Goal: Task Accomplishment & Management: Complete application form

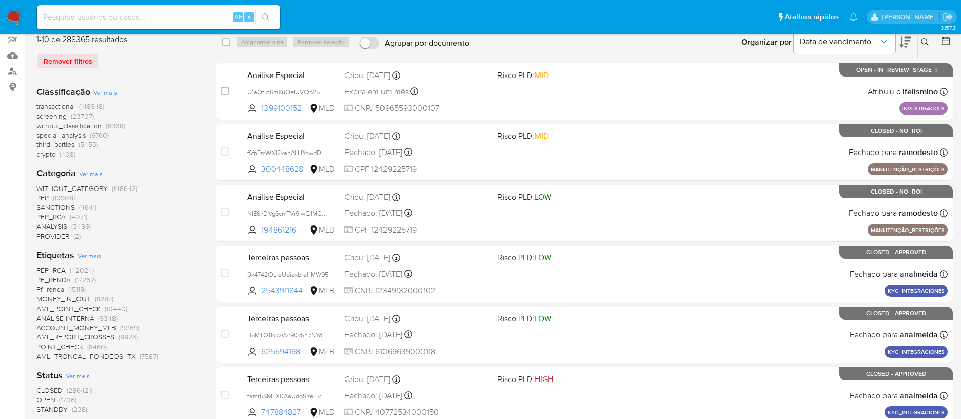
scroll to position [152, 0]
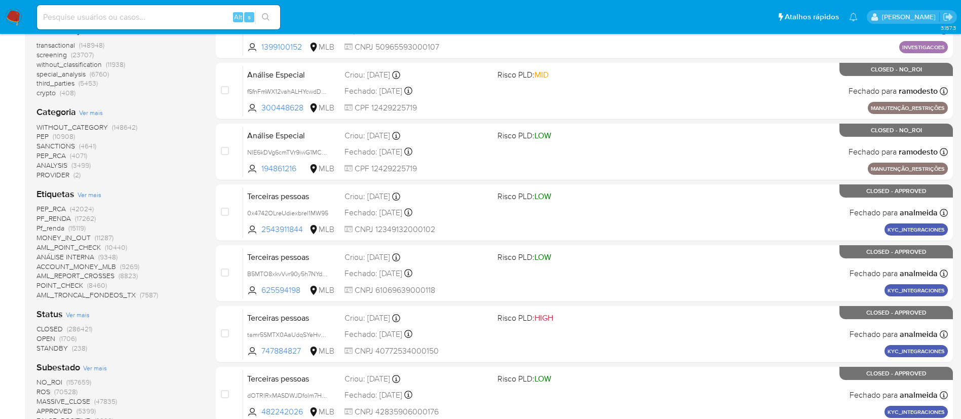
click at [65, 337] on span "(1706)" at bounding box center [67, 338] width 17 height 10
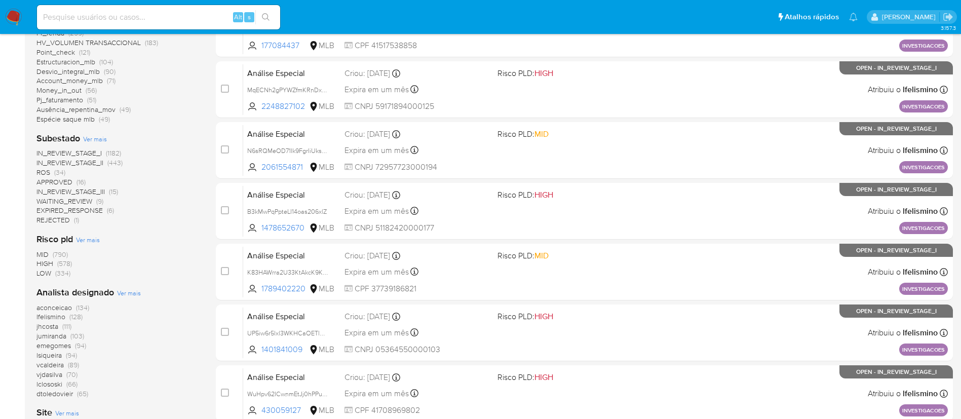
scroll to position [152, 0]
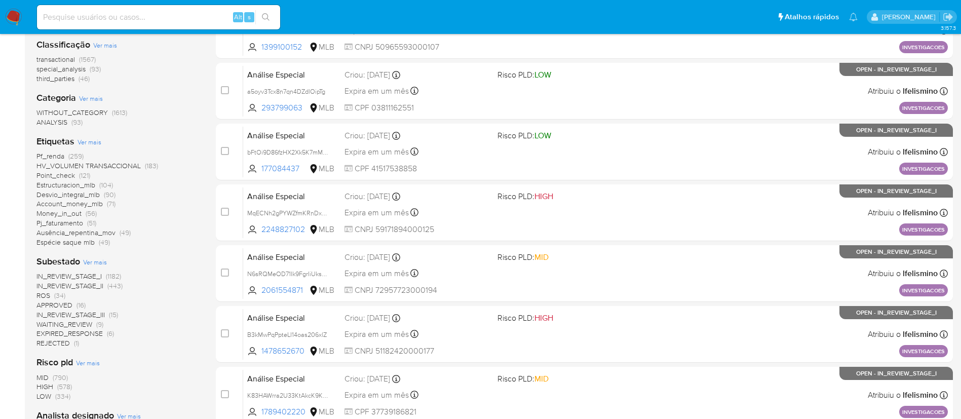
click at [62, 296] on span "(34)" at bounding box center [59, 295] width 11 height 10
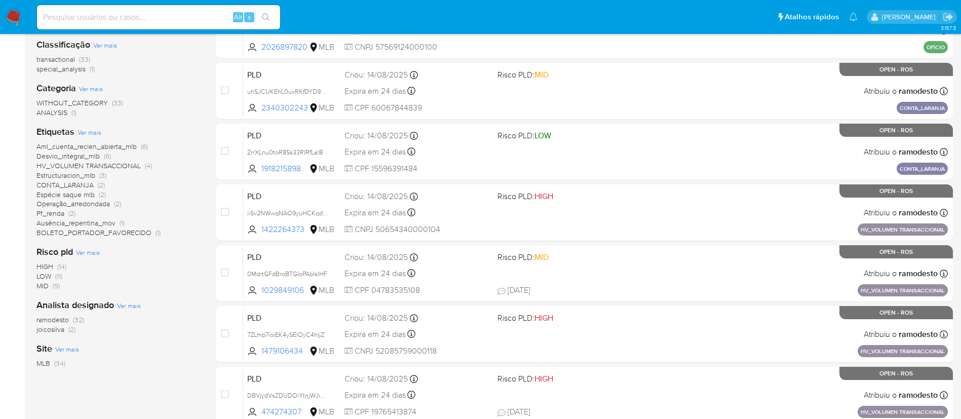
click at [69, 330] on span "(2)" at bounding box center [71, 329] width 7 height 10
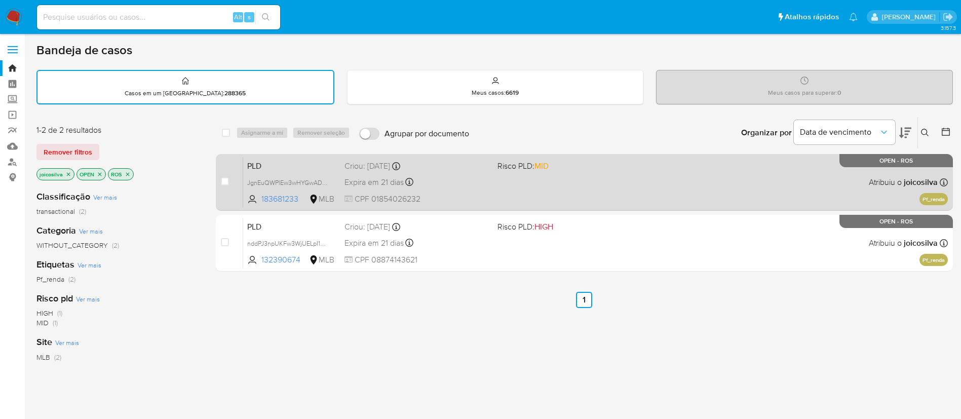
click at [597, 190] on div "PLD JgnEuQWPlEw3wHYGwADqqRsI 183681233 MLB Risco PLD: MID Criou: 12/08/2025 Cri…" at bounding box center [595, 182] width 705 height 51
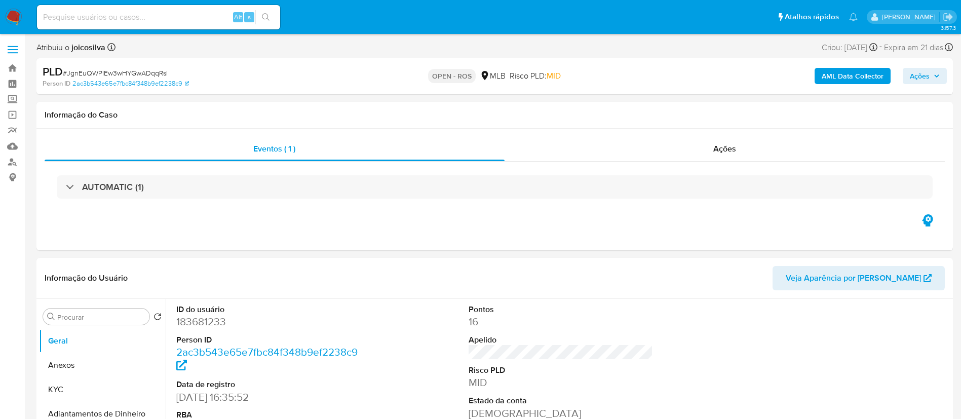
select select "10"
click at [155, 76] on span "# JgnEuQWPlEw3wHYGwADqqRsI" at bounding box center [115, 73] width 105 height 10
copy span "JgnEuQWPlEw3wHYGwADqqRsI"
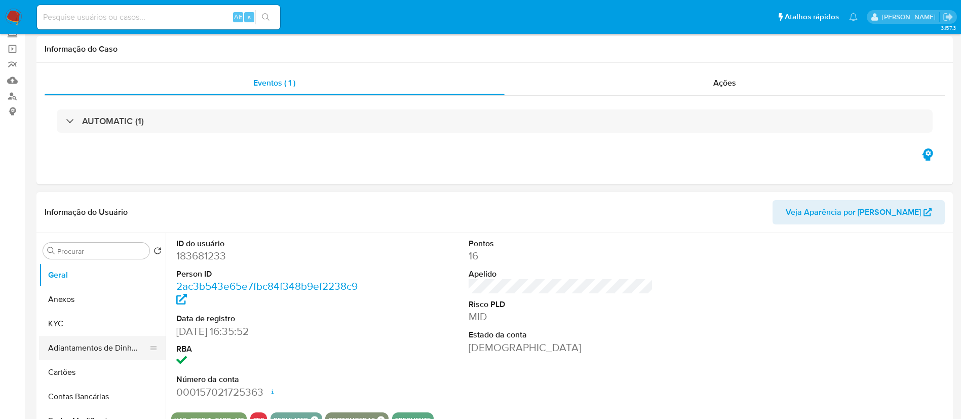
scroll to position [76, 0]
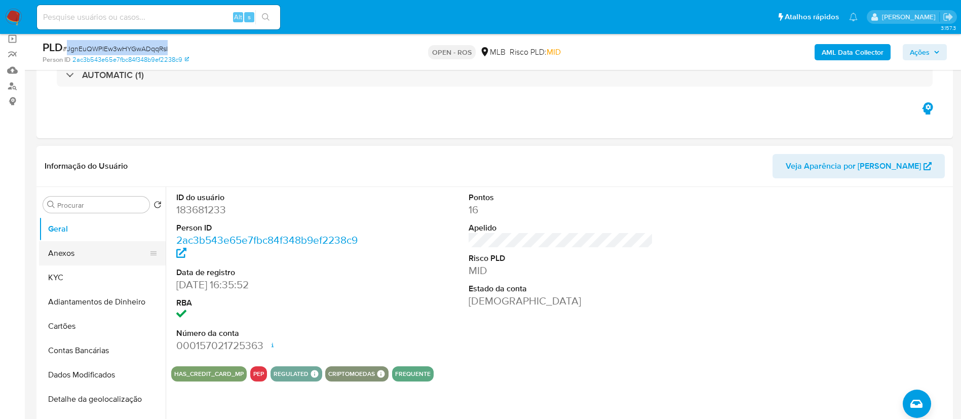
click at [88, 252] on button "Anexos" at bounding box center [98, 253] width 119 height 24
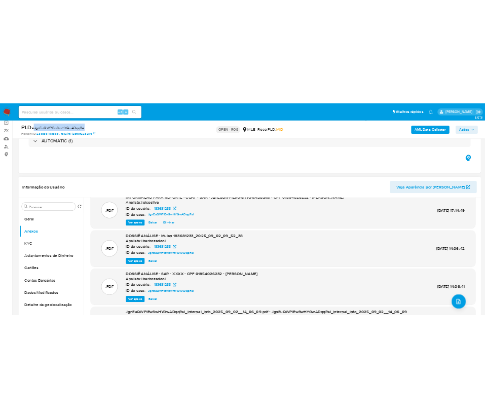
scroll to position [0, 0]
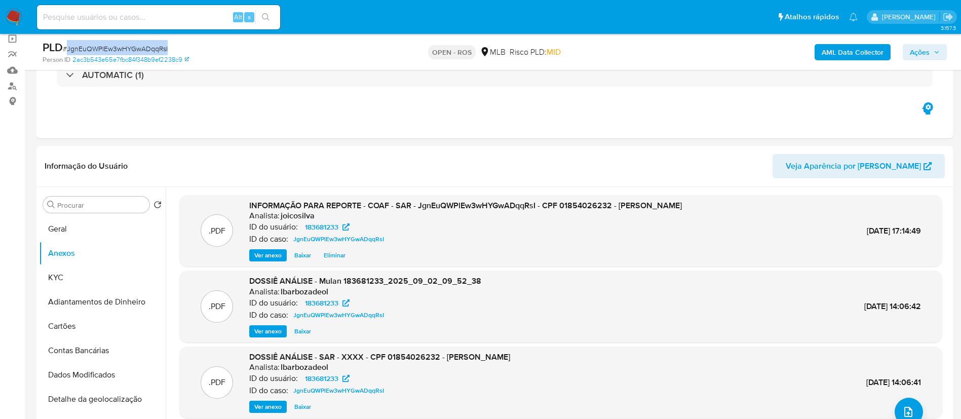
click at [923, 57] on span "Ações" at bounding box center [920, 52] width 20 height 16
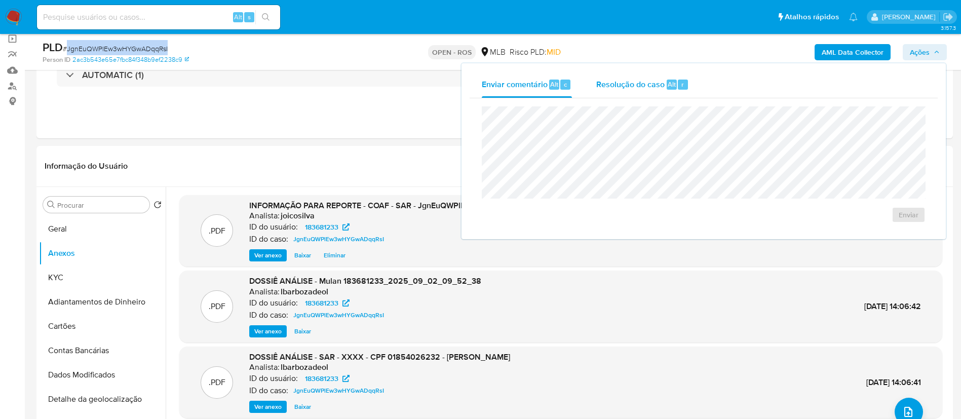
click at [635, 84] on span "Resolução do caso" at bounding box center [630, 84] width 68 height 12
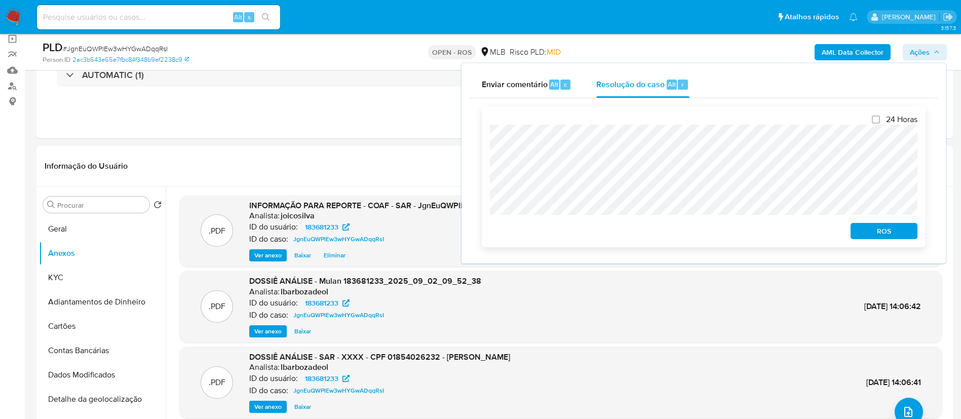
click at [880, 235] on span "ROS" at bounding box center [884, 231] width 53 height 14
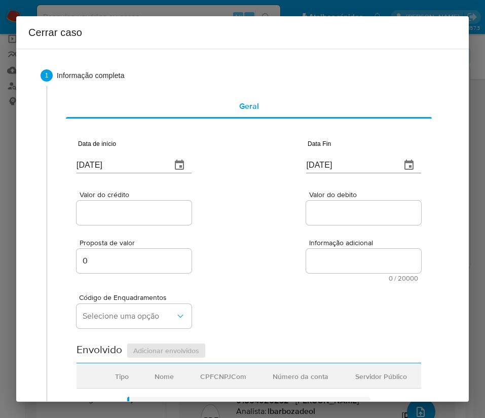
click at [109, 166] on input "[DATE]" at bounding box center [120, 165] width 87 height 16
click at [109, 166] on input "04/09/2025" at bounding box center [120, 165] width 87 height 16
paste input "1/07"
type input "01/07/2025"
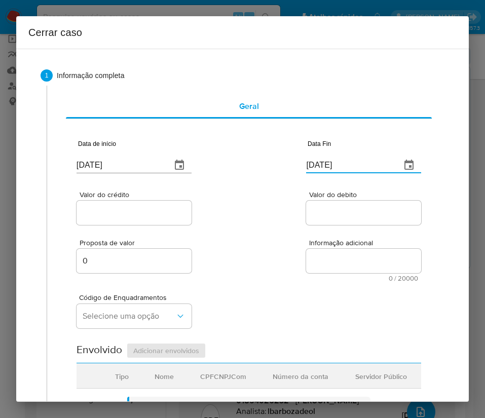
click at [348, 165] on input "04/09/2025" at bounding box center [349, 165] width 87 height 16
paste input "1"
type input "01/09/2025"
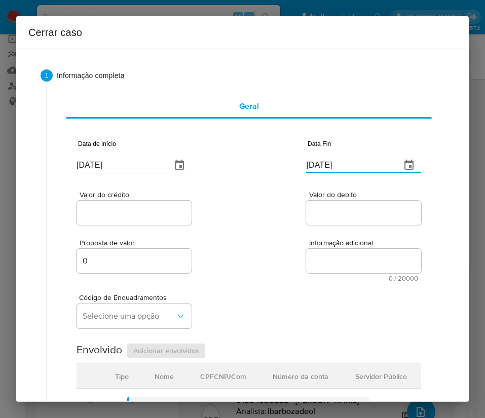
click at [320, 221] on div at bounding box center [363, 213] width 115 height 24
click at [106, 214] on input "Valor do crédito" at bounding box center [134, 212] width 115 height 13
drag, startPoint x: 83, startPoint y: 209, endPoint x: 91, endPoint y: 210, distance: 8.2
click at [83, 209] on input "Valor do crédito" at bounding box center [134, 212] width 115 height 13
paste input "R$260.460"
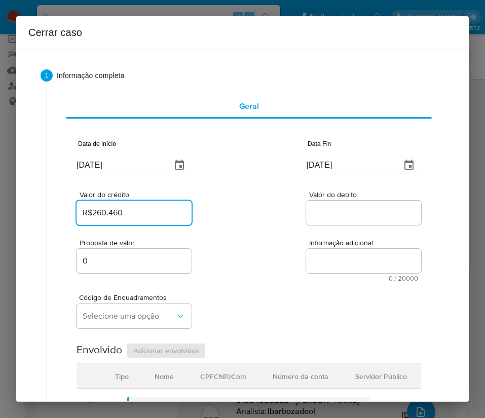
type input "R$260.460"
click at [349, 219] on input "Valor do debito" at bounding box center [363, 212] width 115 height 13
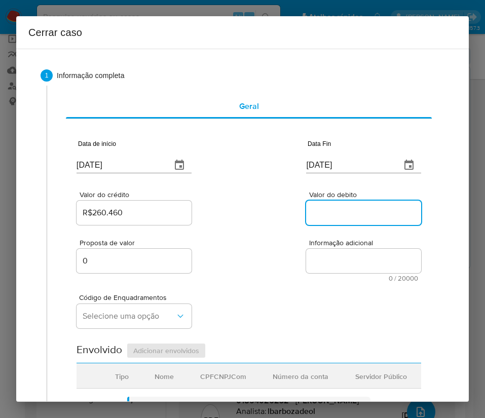
paste input "R$378.409"
type input "R$378.409"
drag, startPoint x: 296, startPoint y: 245, endPoint x: 273, endPoint y: 252, distance: 25.0
click at [296, 245] on div "Proposta de valor 0 Informação adicional 0 / 20000 20000 caracteres restantes" at bounding box center [249, 254] width 345 height 55
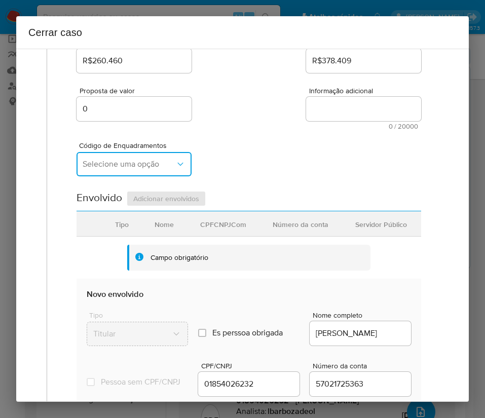
click at [144, 167] on span "Selecione uma opção" at bounding box center [129, 164] width 93 height 10
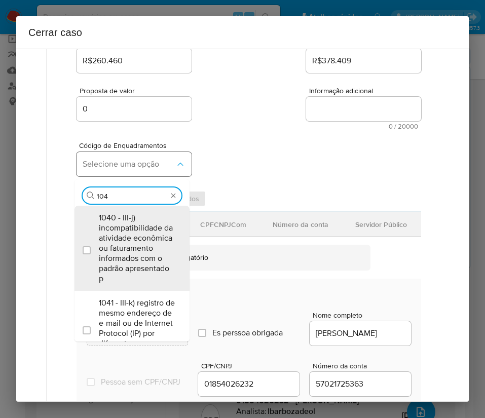
type input "1045"
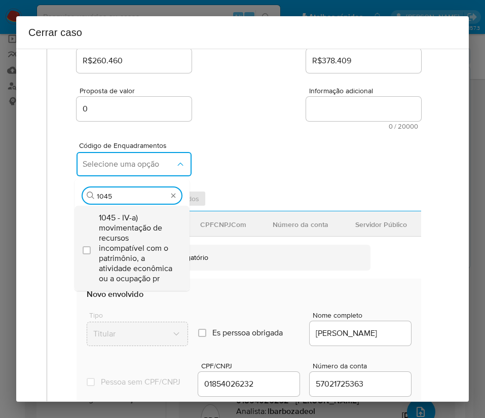
click at [135, 238] on span "1045 - IV-a) movimentação de recursos incompatível com o patrimônio, a atividad…" at bounding box center [137, 248] width 77 height 71
checkbox input "true"
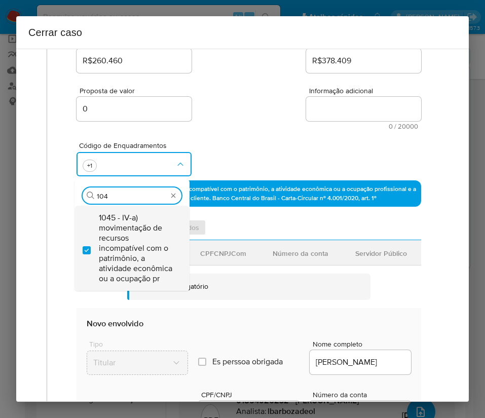
scroll to position [0, 0]
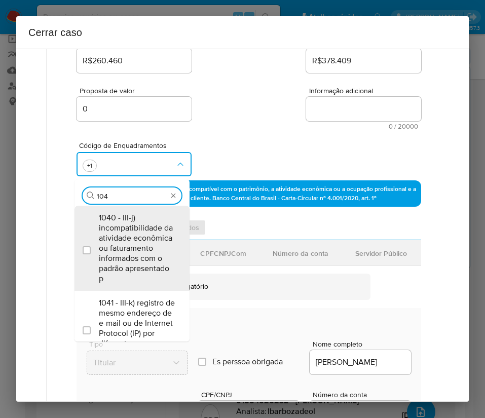
type input "1047"
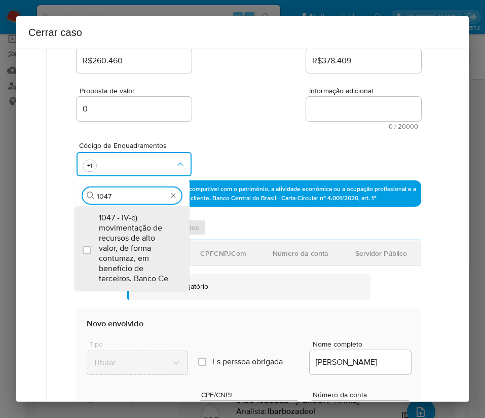
click at [135, 239] on span "1047 - IV-c) movimentação de recursos de alto valor, de forma contumaz, em bene…" at bounding box center [137, 248] width 77 height 71
checkbox input "true"
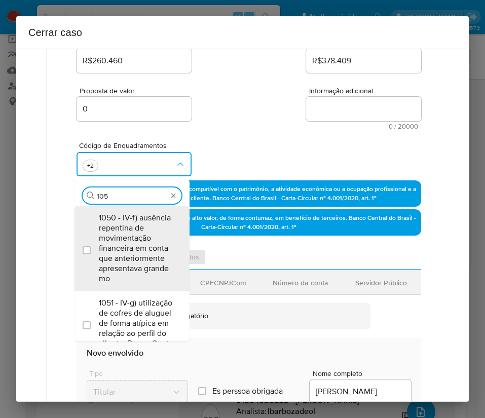
type input "1055"
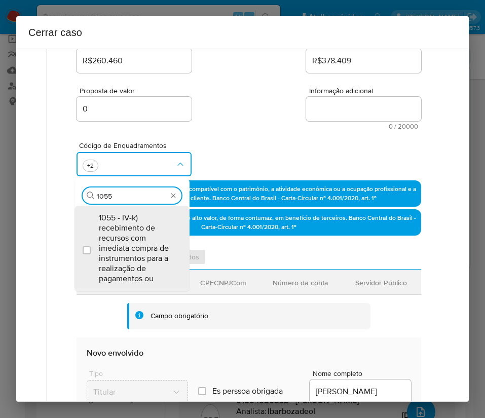
click at [135, 239] on span "1055 - IV-k) recebimento de recursos com imediata compra de instrumentos para a…" at bounding box center [137, 248] width 77 height 71
checkbox input "true"
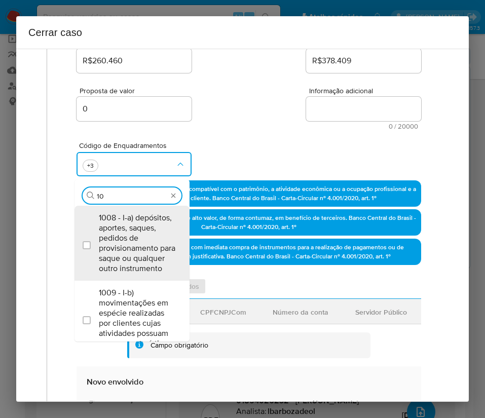
type input "1"
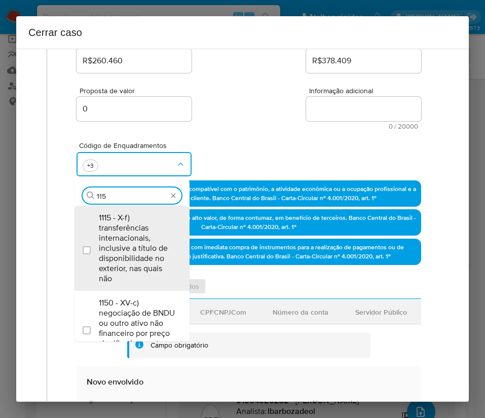
type input "1156"
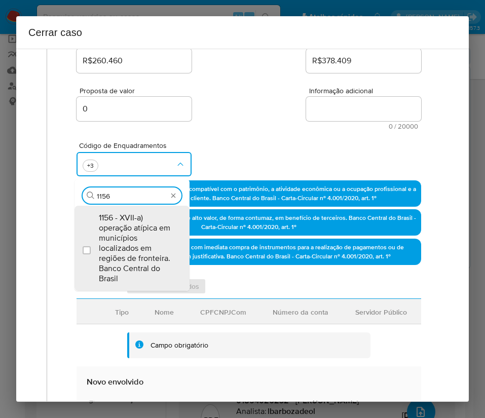
click at [135, 239] on span "1156 - XVII-a) operação atípica em municípios localizados em regiões de frontei…" at bounding box center [137, 248] width 77 height 71
checkbox input "true"
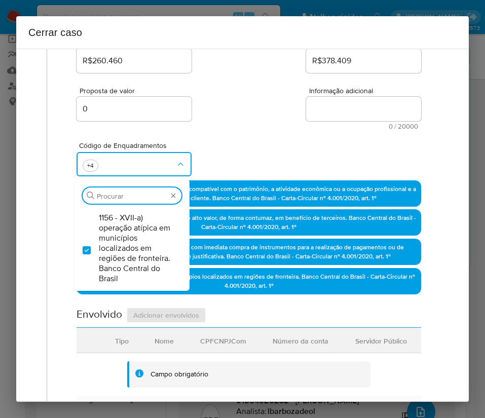
click at [274, 105] on div "Proposta de valor 0 Informação adicional 0 / 20000 20000 caracteres restantes" at bounding box center [249, 102] width 345 height 55
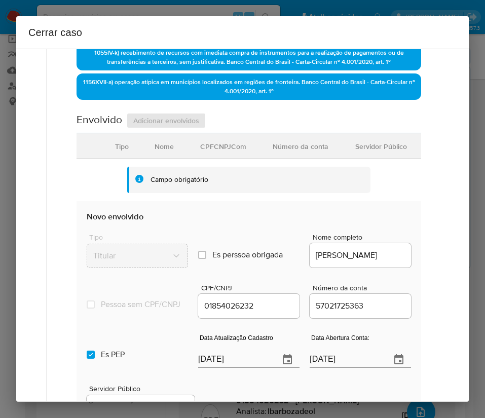
scroll to position [456, 0]
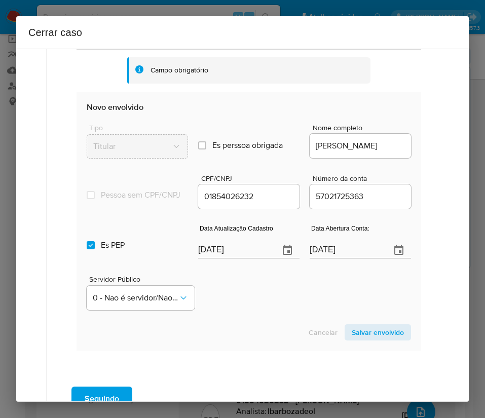
click at [221, 257] on input "04/09/2025" at bounding box center [234, 250] width 73 height 16
paste input "20/08"
type input "20/08/2025"
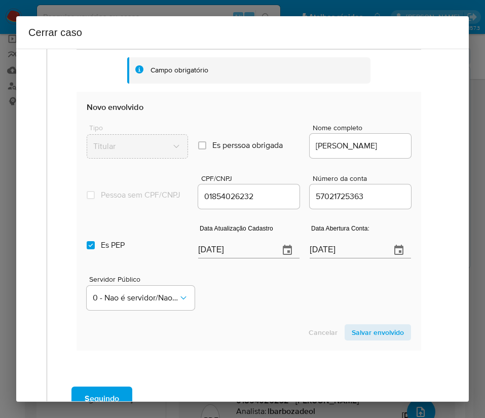
click at [331, 255] on input "29/07/2020" at bounding box center [346, 250] width 73 height 16
drag, startPoint x: 313, startPoint y: 298, endPoint x: 280, endPoint y: 302, distance: 32.6
click at [312, 298] on div "Servidor Público 0 - Nao é servidor/Nao possui informacao" at bounding box center [249, 288] width 324 height 51
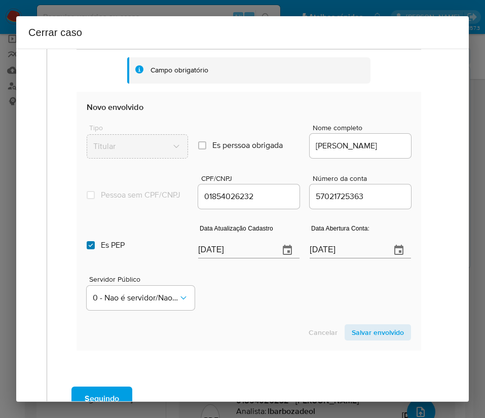
click at [94, 249] on input "Es PEP isPEP" at bounding box center [91, 245] width 8 height 8
checkbox input "false"
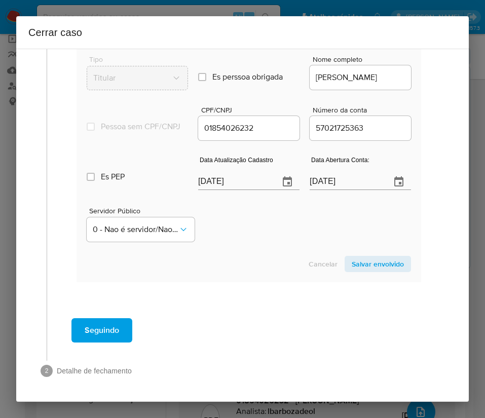
click at [353, 267] on span "Salvar envolvido" at bounding box center [378, 264] width 52 height 14
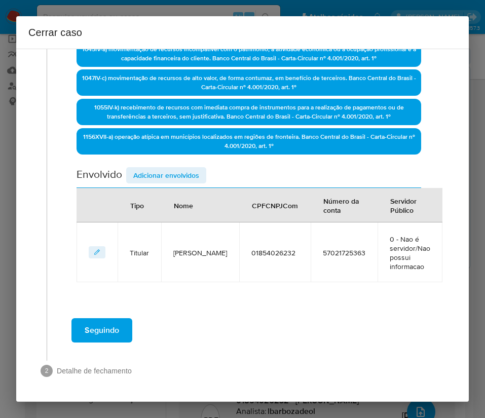
click at [143, 174] on span "Adicionar envolvidos" at bounding box center [166, 175] width 66 height 14
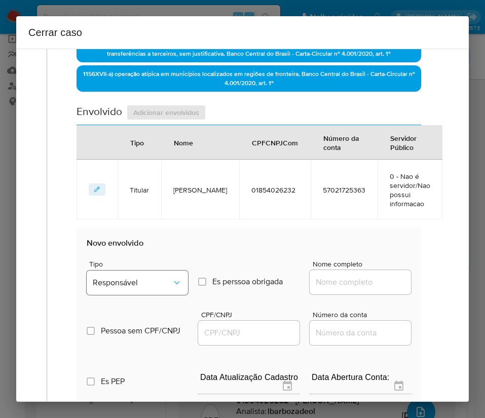
scroll to position [444, 0]
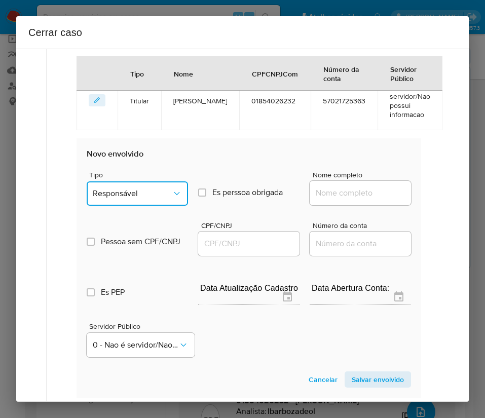
click at [159, 187] on button "Responsável" at bounding box center [137, 193] width 101 height 24
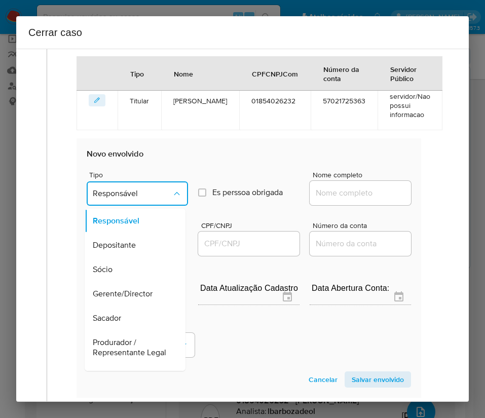
scroll to position [180, 0]
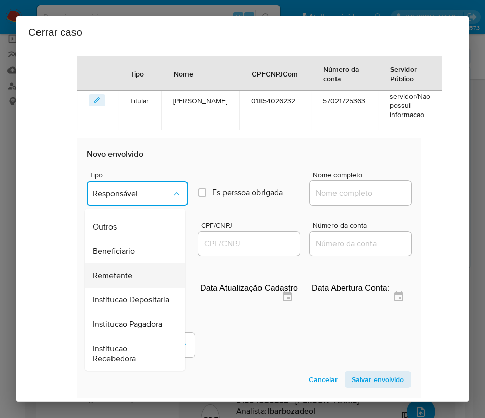
click at [134, 263] on div "Remetente" at bounding box center [132, 275] width 79 height 24
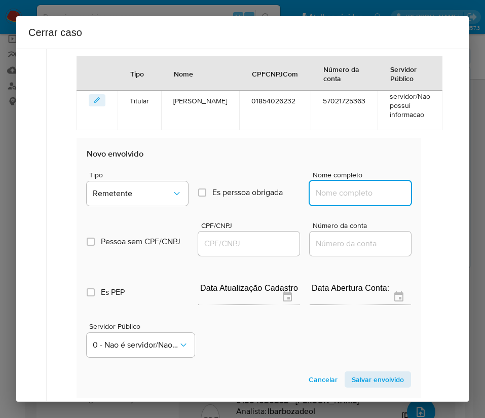
click at [332, 190] on input "Nome completo" at bounding box center [360, 192] width 101 height 13
paste input "Talysson Da Silva Duarte, 03295254257"
click at [340, 194] on input "Talysson Da Silva Duarte, 03295254257" at bounding box center [360, 192] width 101 height 13
drag, startPoint x: 336, startPoint y: 195, endPoint x: 416, endPoint y: 193, distance: 79.1
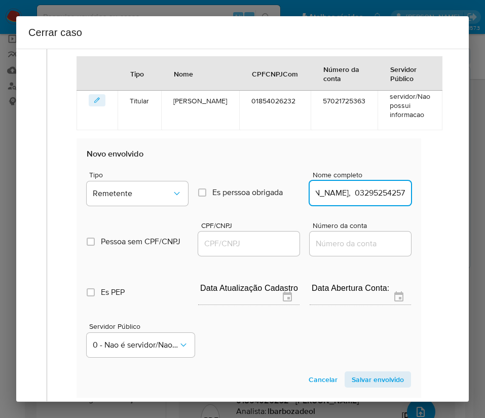
click at [416, 193] on div "Data de início 01/07/2025 Data Fin 01/09/2025 Valor do crédito R$260.460 Valor …" at bounding box center [249, 47] width 366 height 744
type input "Talysson Da Silva Duarte"
drag, startPoint x: 239, startPoint y: 246, endPoint x: 249, endPoint y: 246, distance: 9.6
click at [239, 246] on input "CPF/CNPJ" at bounding box center [248, 243] width 101 height 13
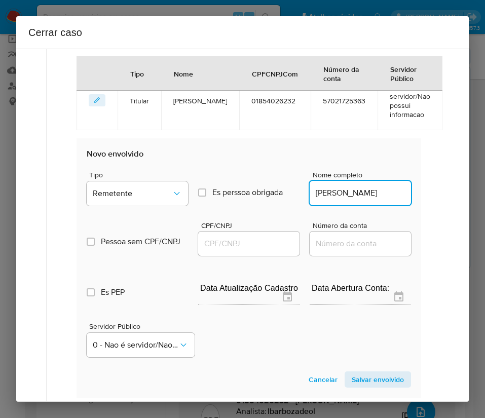
scroll to position [0, 0]
paste input "03295254257"
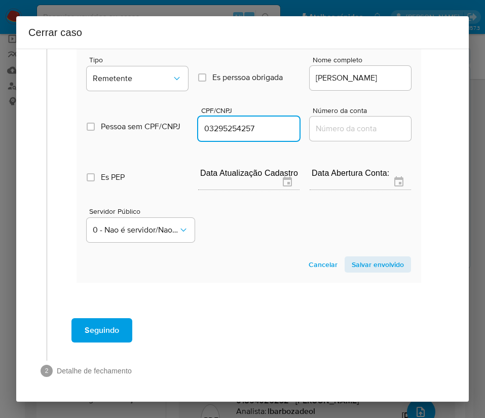
type input "3295254257"
click at [354, 263] on span "Salvar envolvido" at bounding box center [378, 264] width 52 height 14
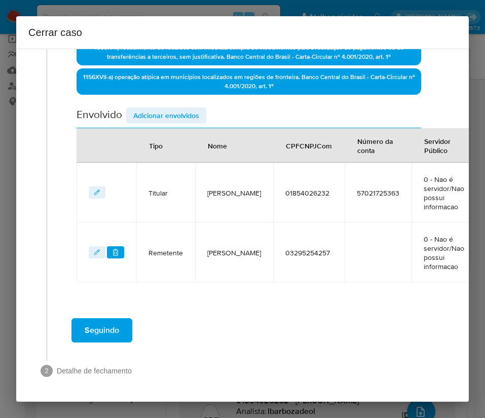
click at [178, 120] on span "Adicionar envolvidos" at bounding box center [166, 115] width 66 height 14
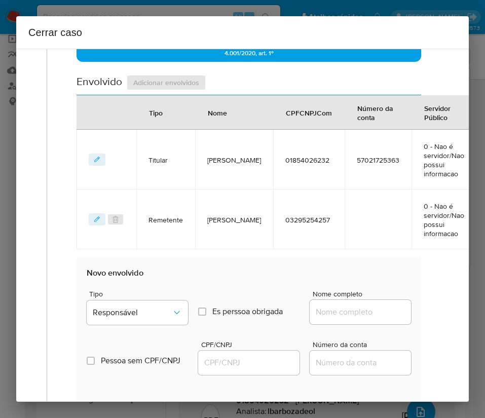
scroll to position [580, 0]
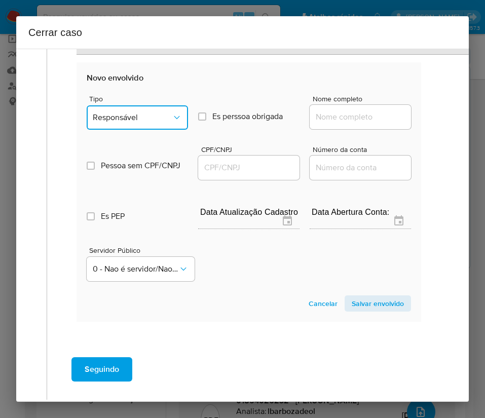
click at [150, 123] on button "Responsável" at bounding box center [137, 117] width 101 height 24
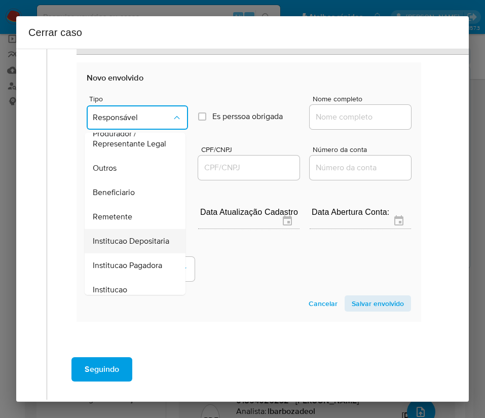
scroll to position [180, 0]
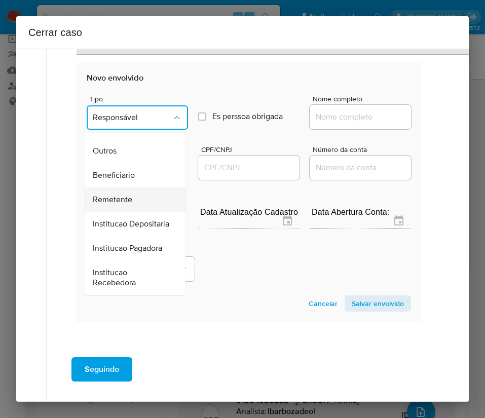
click at [129, 195] on span "Remetente" at bounding box center [113, 200] width 40 height 10
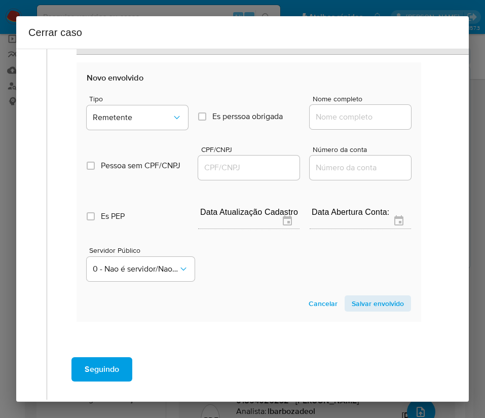
click at [318, 115] on input "Nome completo" at bounding box center [360, 116] width 101 height 13
paste input "IMPERIAL VEICULOS LTDA, 50803946000164"
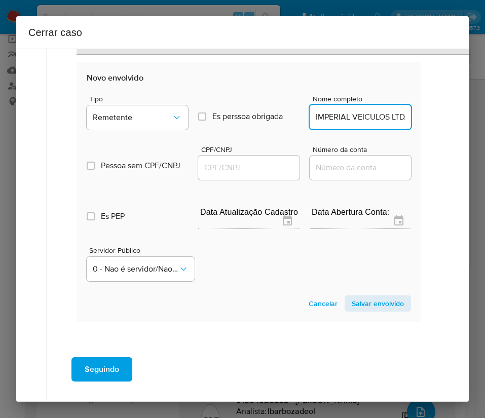
scroll to position [0, 79]
drag, startPoint x: 323, startPoint y: 118, endPoint x: 410, endPoint y: 120, distance: 87.2
type input "IMPERIAL VEICULOS LTDA"
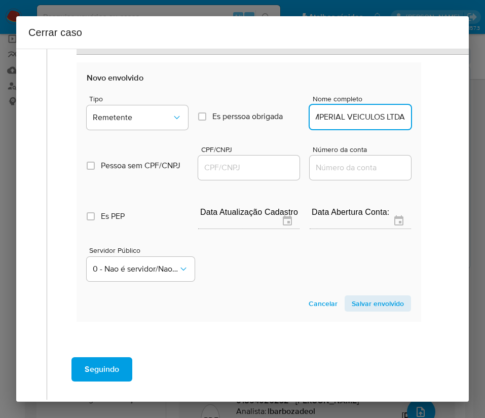
scroll to position [0, 0]
click at [229, 162] on input "CPF/CNPJ" at bounding box center [248, 167] width 101 height 13
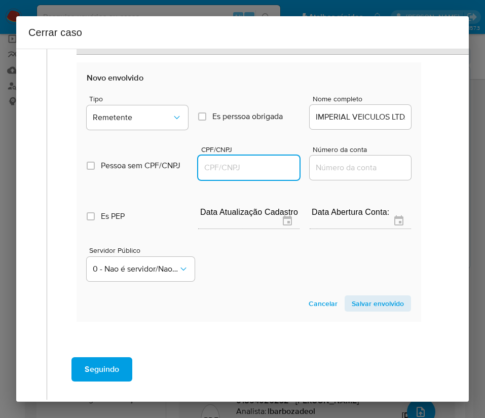
paste input "50803946000164"
type input "50803946000164"
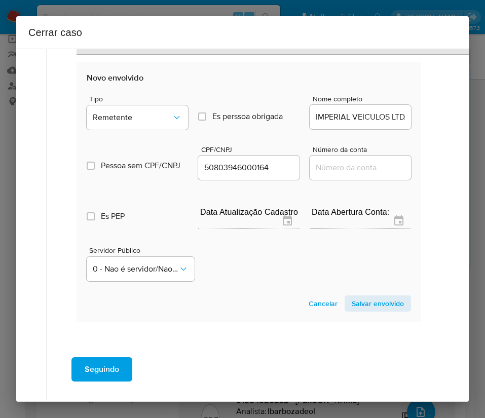
click at [363, 308] on span "Salvar envolvido" at bounding box center [378, 303] width 52 height 14
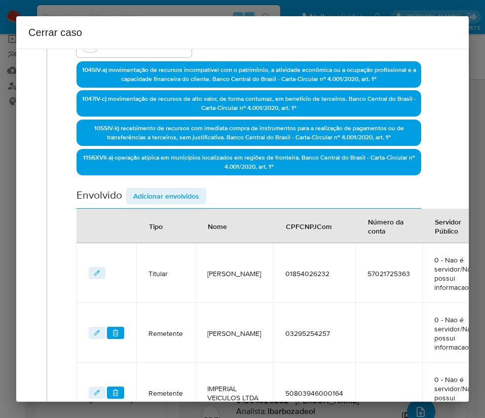
click at [174, 193] on span "Adicionar envolvidos" at bounding box center [166, 196] width 66 height 14
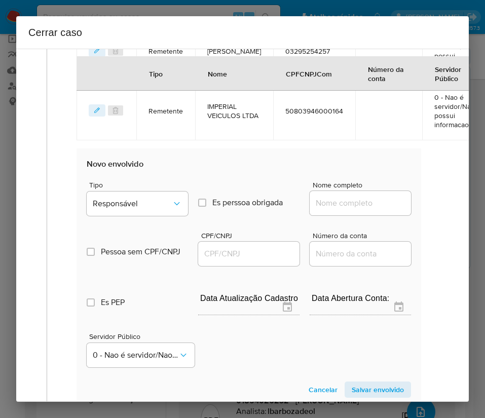
scroll to position [575, 0]
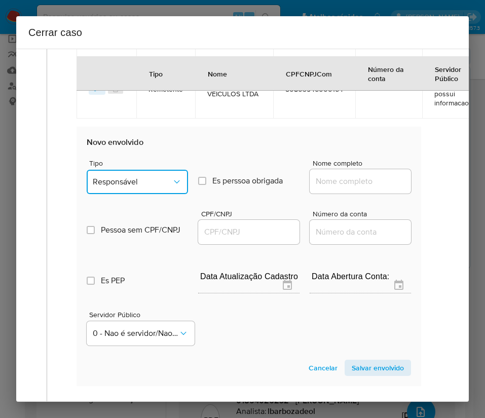
click at [146, 178] on span "Responsável" at bounding box center [132, 182] width 79 height 10
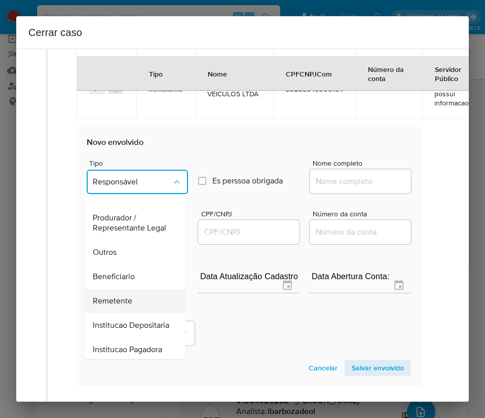
scroll to position [180, 0]
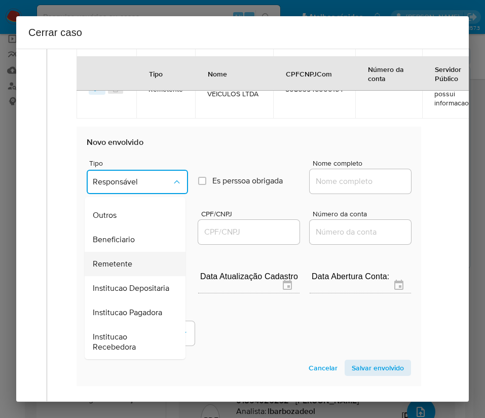
click at [117, 252] on div "Remetente" at bounding box center [132, 264] width 79 height 24
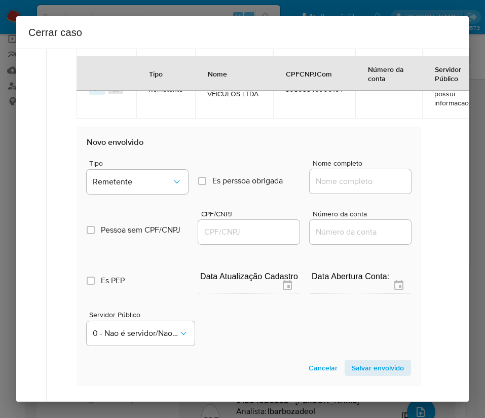
click at [342, 182] on input "Nome completo" at bounding box center [360, 181] width 101 height 13
paste input "S Costa Alves Ltda, 01898707000120"
drag, startPoint x: 324, startPoint y: 184, endPoint x: 409, endPoint y: 185, distance: 85.6
click at [409, 185] on section "Novo envolvido Tipo Remetente Es perssoa obrigada Is PObrigada Nome completo S …" at bounding box center [249, 256] width 345 height 259
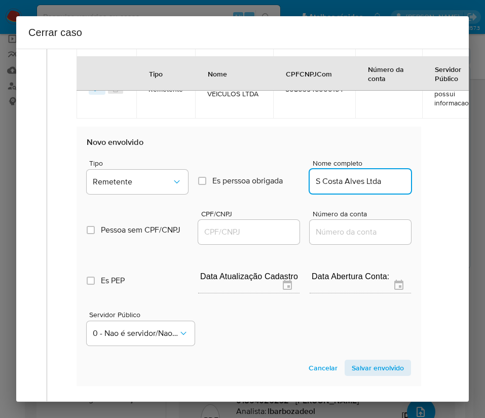
scroll to position [0, 0]
type input "S Costa Alves Ltda"
click at [228, 234] on input "CPF/CNPJ" at bounding box center [248, 231] width 101 height 13
paste input "01898707000120"
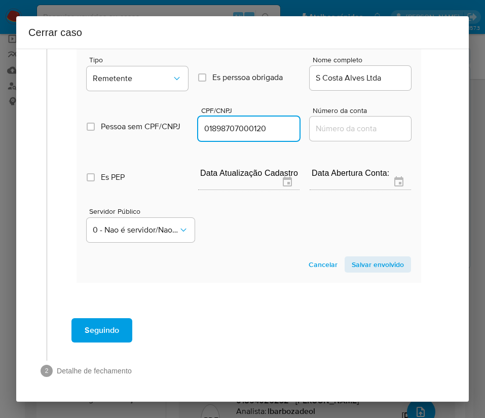
type input "1898707000120"
click at [355, 257] on span "Salvar envolvido" at bounding box center [378, 264] width 52 height 14
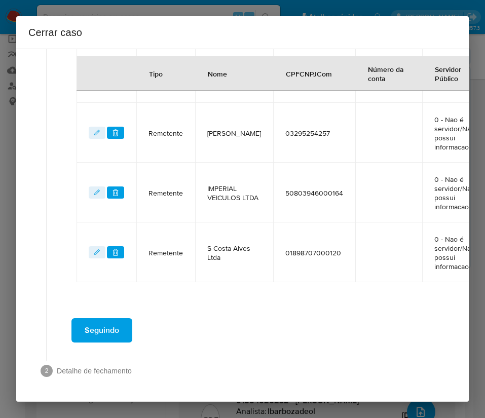
scroll to position [255, 0]
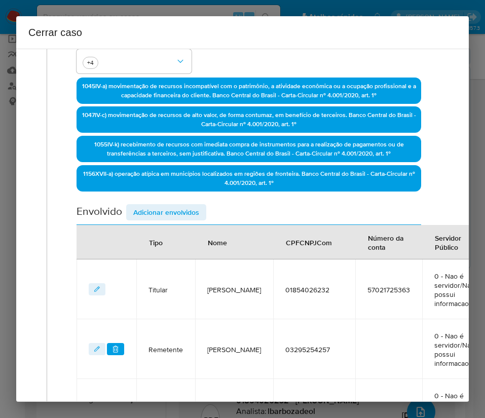
click at [171, 221] on div "Envolvido Adicionar envolvidos" at bounding box center [249, 214] width 345 height 21
click at [180, 212] on span "Adicionar envolvidos" at bounding box center [166, 212] width 66 height 14
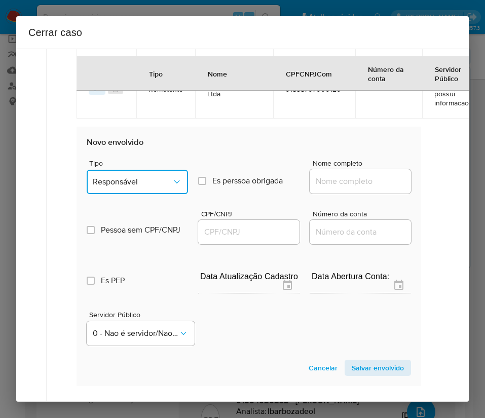
click at [161, 182] on span "Responsável" at bounding box center [132, 182] width 79 height 10
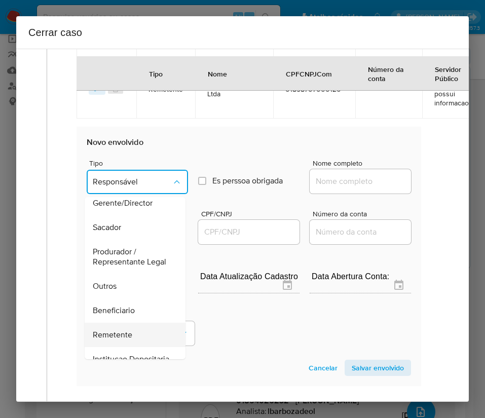
scroll to position [180, 0]
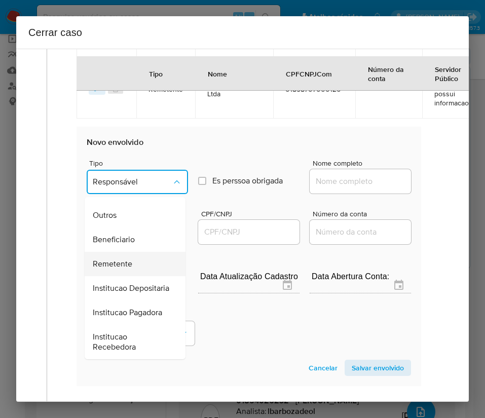
click at [130, 259] on span "Remetente" at bounding box center [113, 264] width 40 height 10
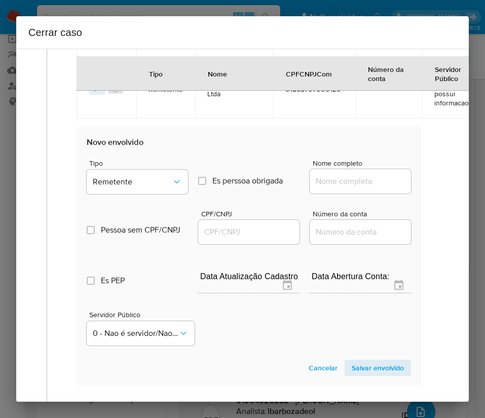
drag, startPoint x: 326, startPoint y: 194, endPoint x: 329, endPoint y: 190, distance: 5.5
click at [328, 192] on div "Nome completo" at bounding box center [360, 179] width 101 height 39
click at [329, 189] on div at bounding box center [360, 181] width 101 height 24
click at [352, 178] on input "Nome completo" at bounding box center [360, 181] width 101 height 13
paste input "F. E. DUARTE, 23399000000101"
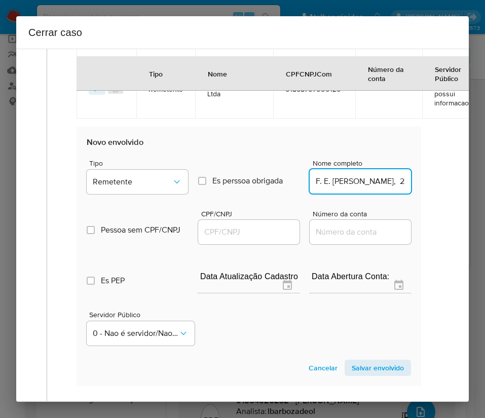
scroll to position [0, 30]
drag, startPoint x: 323, startPoint y: 184, endPoint x: 426, endPoint y: 182, distance: 102.9
type input "F. E. DUARTE"
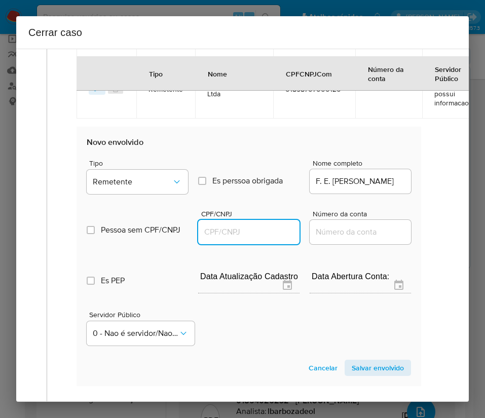
click at [261, 230] on input "CPF/CNPJ" at bounding box center [248, 231] width 101 height 13
paste input "23399000000101"
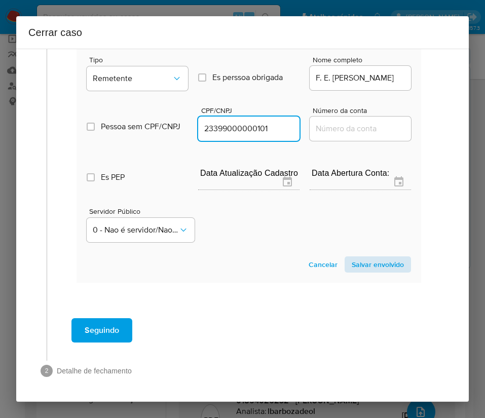
type input "23399000000101"
click at [359, 257] on span "Salvar envolvido" at bounding box center [378, 264] width 52 height 14
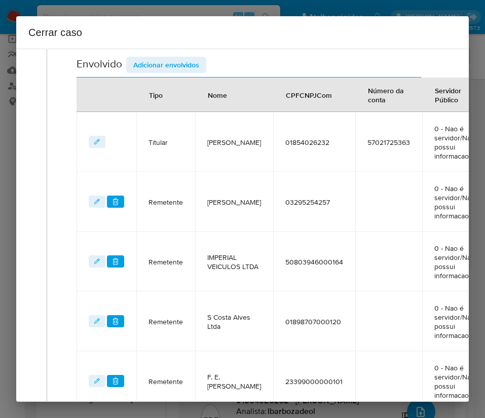
scroll to position [315, 0]
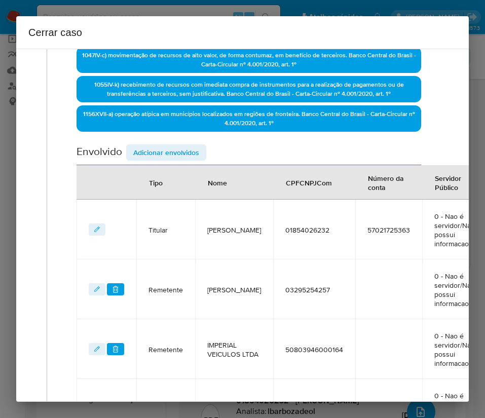
click at [175, 149] on span "Adicionar envolvidos" at bounding box center [166, 152] width 66 height 14
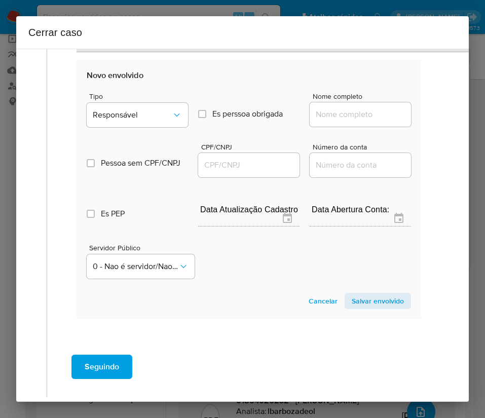
scroll to position [810, 0]
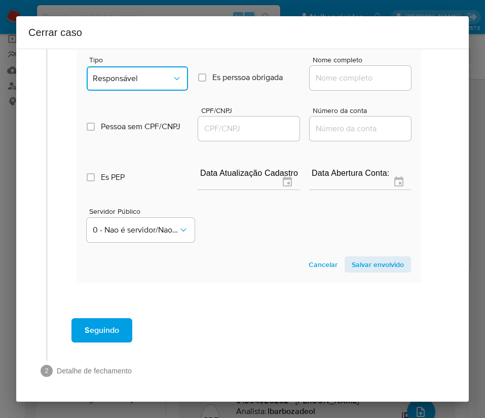
click at [149, 75] on button "Responsável" at bounding box center [137, 78] width 101 height 24
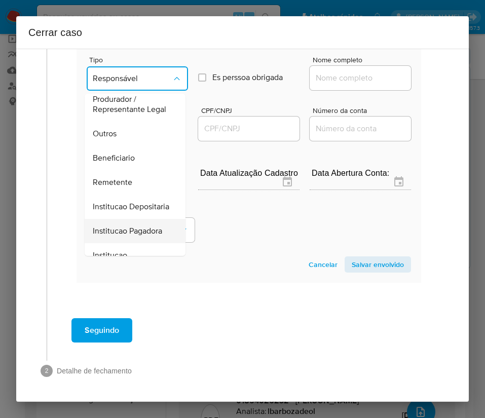
scroll to position [152, 0]
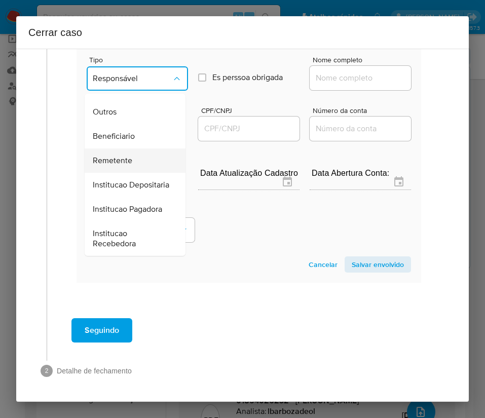
click at [117, 156] on span "Remetente" at bounding box center [113, 161] width 40 height 10
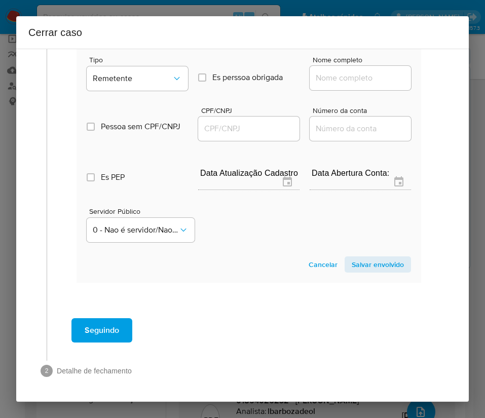
click at [332, 71] on input "Nome completo" at bounding box center [360, 77] width 101 height 13
paste input "A. Batista Lima Da Silva Ltda, 21831111000110"
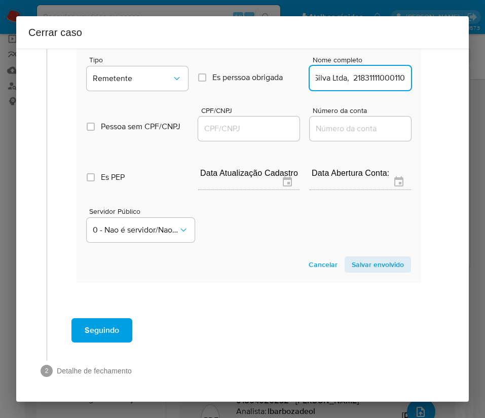
scroll to position [810, 8]
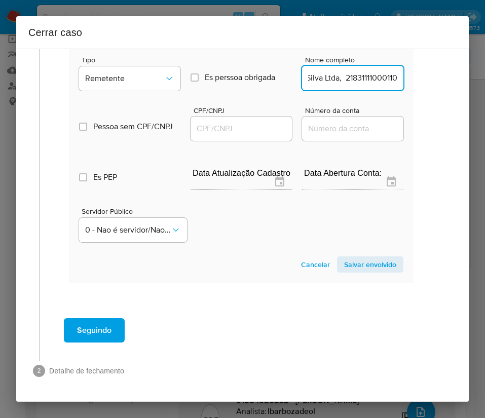
drag, startPoint x: 334, startPoint y: 69, endPoint x: 485, endPoint y: 67, distance: 151.0
type input "A. Batista Lima Da Silva Ltda"
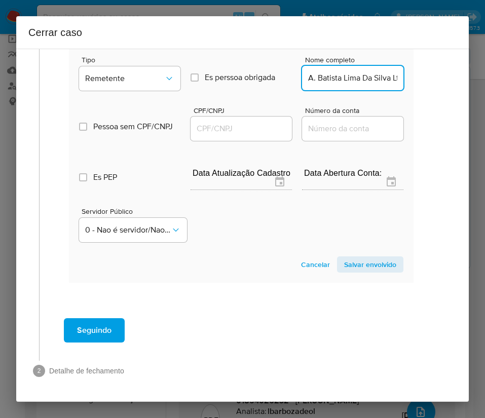
click at [231, 122] on input "CPF/CNPJ" at bounding box center [241, 128] width 101 height 13
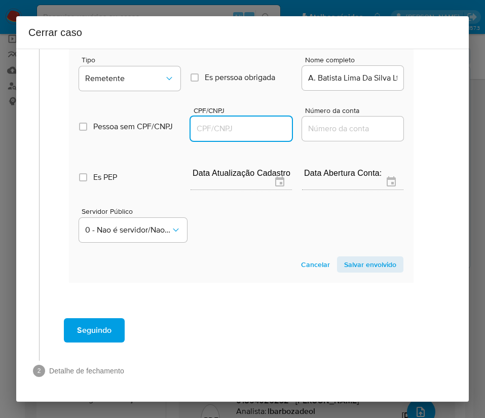
paste input "21831111000110"
type input "21831111000110"
click at [362, 257] on span "Salvar envolvido" at bounding box center [370, 264] width 52 height 14
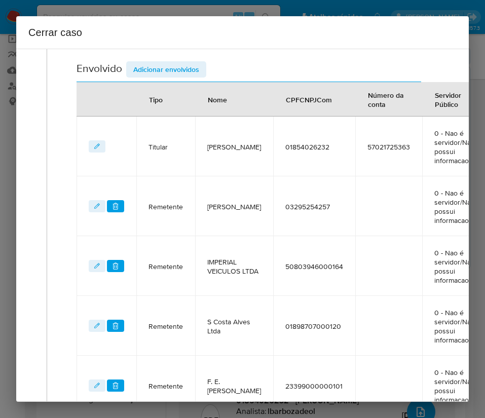
scroll to position [374, 0]
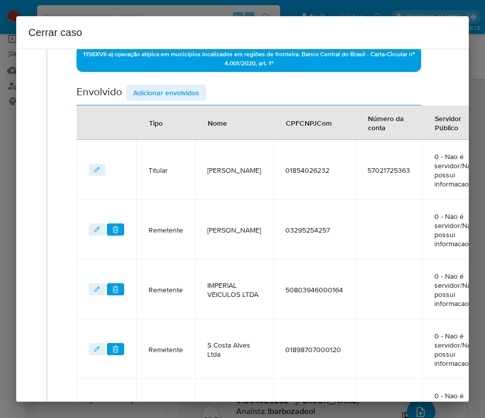
click at [182, 83] on div "Data de início 01/07/2025 Data Fin 01/09/2025 Valor do crédito R$260.460 Valor …" at bounding box center [249, 125] width 345 height 747
click at [182, 86] on span "Adicionar envolvidos" at bounding box center [166, 93] width 66 height 14
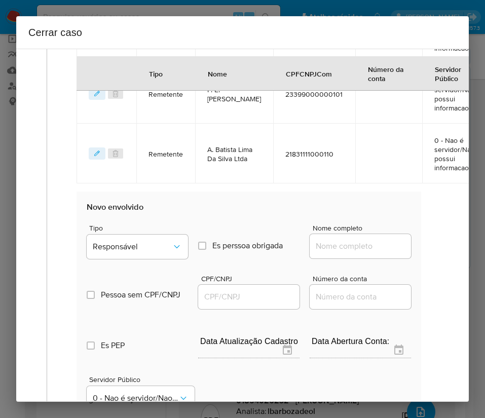
scroll to position [755, 0]
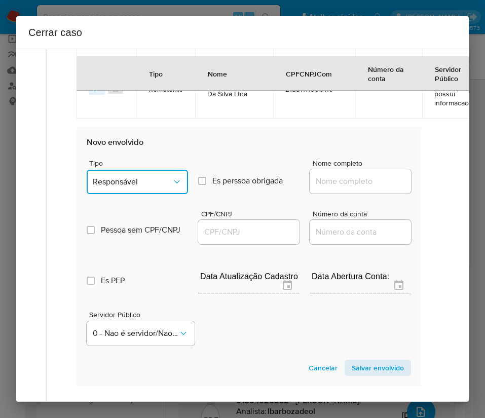
click at [146, 187] on button "Responsável" at bounding box center [137, 182] width 101 height 24
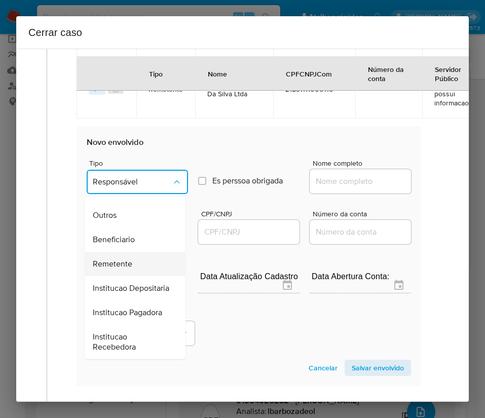
scroll to position [180, 0]
click at [132, 235] on span "Beneficiario" at bounding box center [114, 240] width 42 height 10
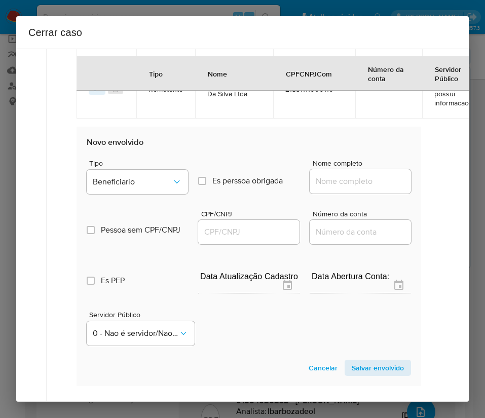
click at [348, 185] on input "Nome completo" at bounding box center [360, 181] width 101 height 13
paste input "Charles P S De Vasconcelos Ltda, 18794637000162"
drag, startPoint x: 326, startPoint y: 183, endPoint x: 406, endPoint y: 181, distance: 80.1
click at [406, 181] on section "Novo envolvido Tipo Beneficiario Es perssoa obrigada Is PObrigada Nome completo…" at bounding box center [249, 256] width 345 height 259
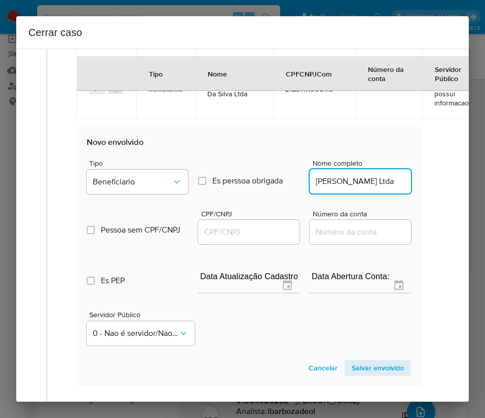
scroll to position [0, 30]
type input "Charles P S De Vasconcelos Ltda"
click at [243, 230] on input "CPF/CNPJ" at bounding box center [248, 231] width 101 height 13
paste input "18794637000162"
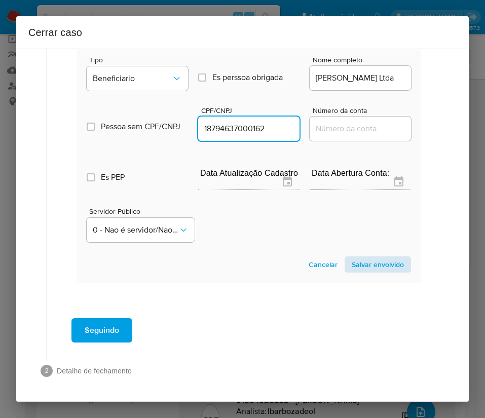
type input "18794637000162"
click at [364, 257] on span "Salvar envolvido" at bounding box center [378, 264] width 52 height 14
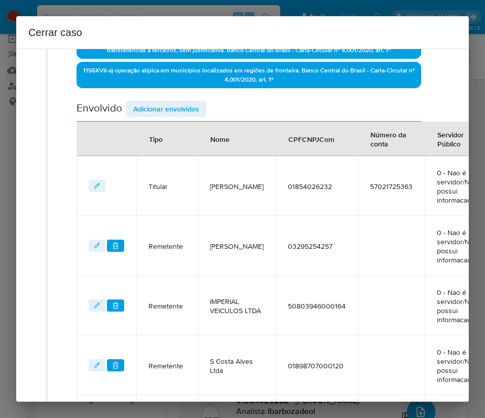
click at [179, 108] on span "Adicionar envolvidos" at bounding box center [166, 109] width 66 height 14
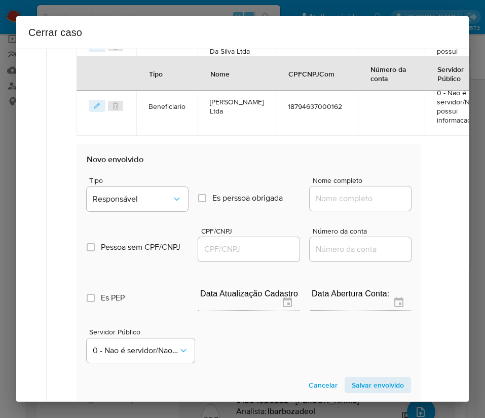
scroll to position [890, 0]
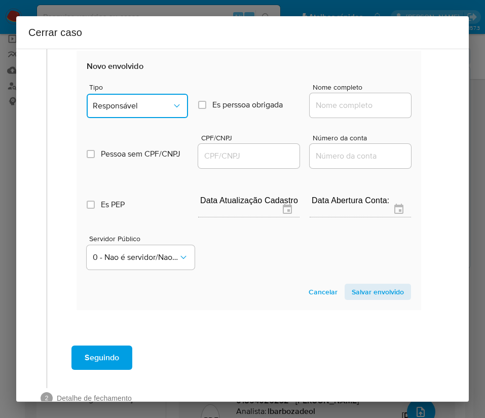
click at [150, 111] on button "Responsável" at bounding box center [137, 106] width 101 height 24
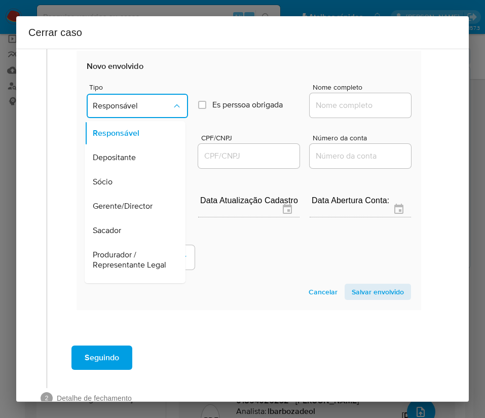
scroll to position [152, 0]
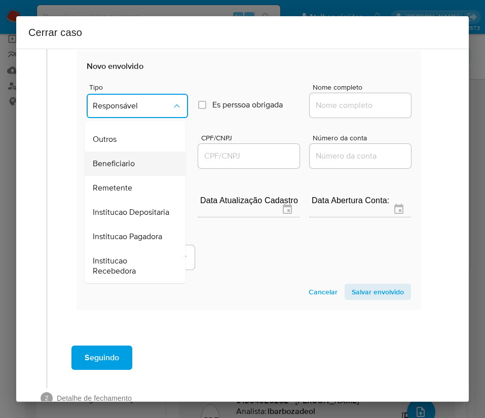
click at [128, 176] on div "Beneficiario" at bounding box center [132, 164] width 79 height 24
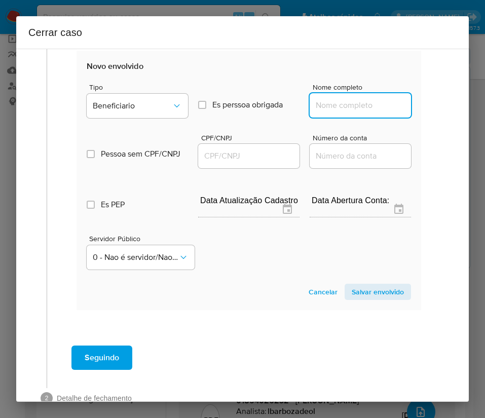
click at [323, 103] on input "Nome completo" at bounding box center [360, 105] width 101 height 13
paste input "Jeosafa Neri Da Silva, 64923894253"
drag, startPoint x: 334, startPoint y: 109, endPoint x: 419, endPoint y: 106, distance: 84.7
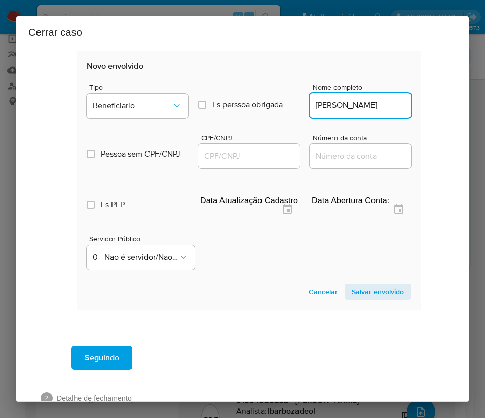
scroll to position [0, 0]
type input "Jeosafa Neri Da Silva"
drag, startPoint x: 246, startPoint y: 156, endPoint x: 258, endPoint y: 156, distance: 12.2
click at [246, 156] on input "CPF/CNPJ" at bounding box center [248, 155] width 101 height 13
paste input "64923894253"
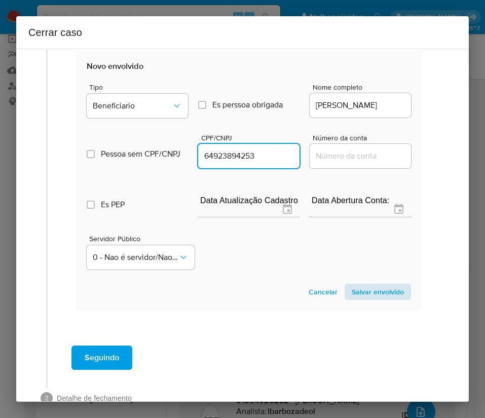
type input "64923894253"
click at [365, 292] on span "Salvar envolvido" at bounding box center [378, 292] width 52 height 14
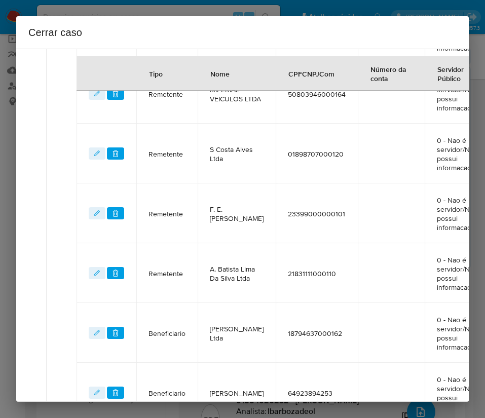
scroll to position [722, 0]
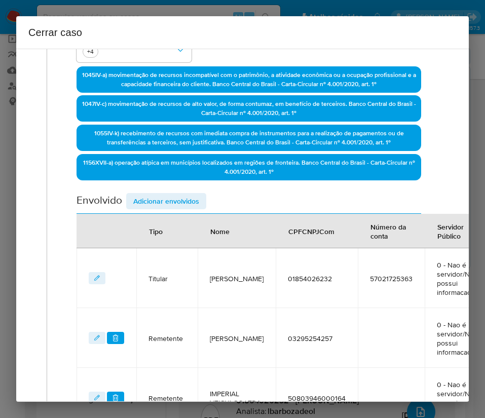
click at [178, 194] on span "Adicionar envolvidos" at bounding box center [166, 201] width 66 height 14
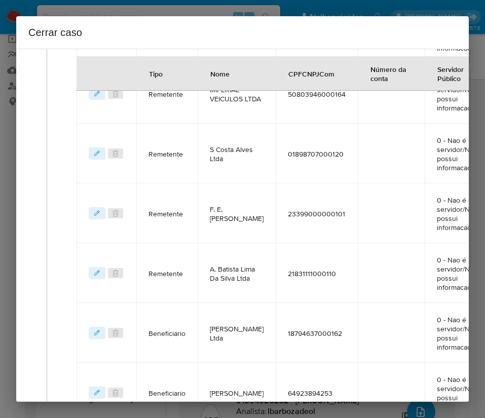
scroll to position [874, 0]
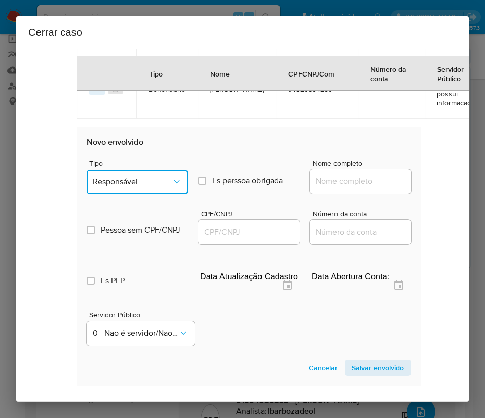
click at [142, 181] on span "Responsável" at bounding box center [132, 182] width 79 height 10
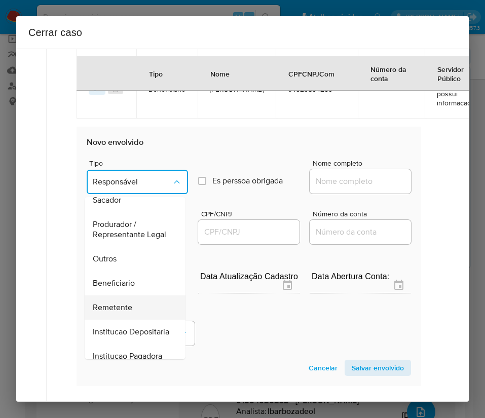
scroll to position [180, 0]
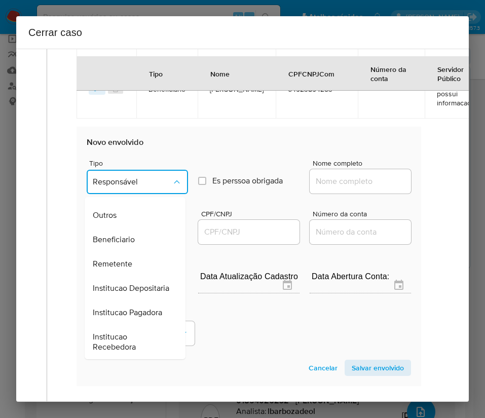
click at [129, 235] on span "Beneficiario" at bounding box center [114, 240] width 42 height 10
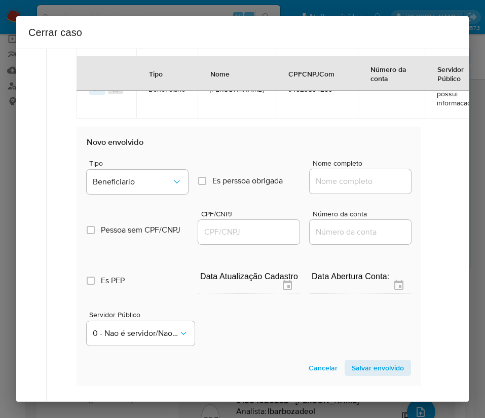
click at [326, 181] on input "Nome completo" at bounding box center [360, 181] width 101 height 13
paste input "Marcos A G S Nascimento, 59952778000143"
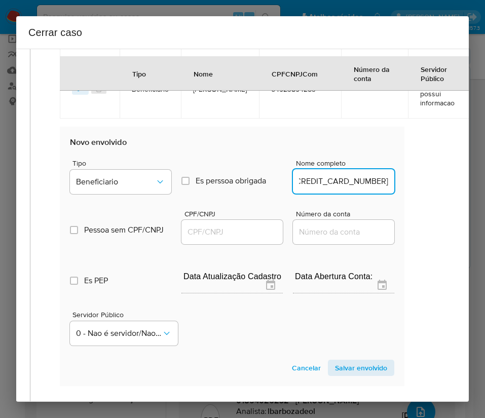
drag, startPoint x: 324, startPoint y: 182, endPoint x: 450, endPoint y: 182, distance: 126.2
click at [450, 182] on div "1 Informação completa Geral Data de início 01/07/2025 Data Fin 01/09/2025 Valor…" at bounding box center [242, 225] width 453 height 353
type input "Marcos A G S Nascimento"
click at [241, 228] on input "CPF/CNPJ" at bounding box center [231, 231] width 101 height 13
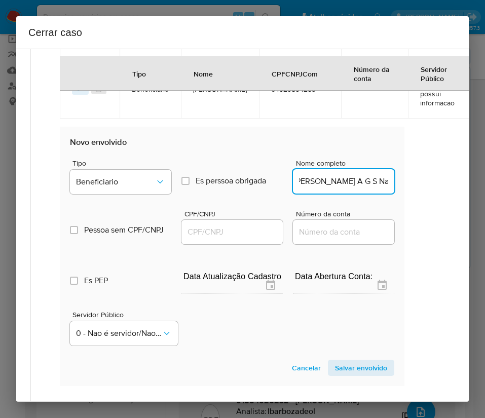
scroll to position [0, 0]
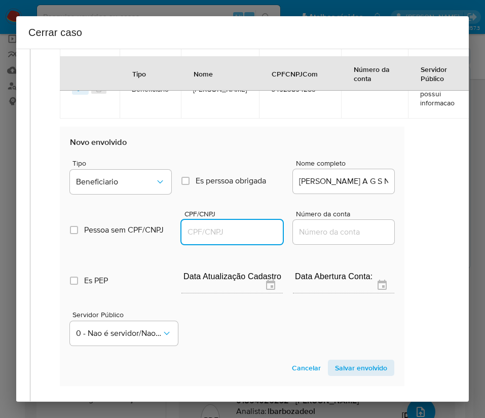
paste input "59952778000143"
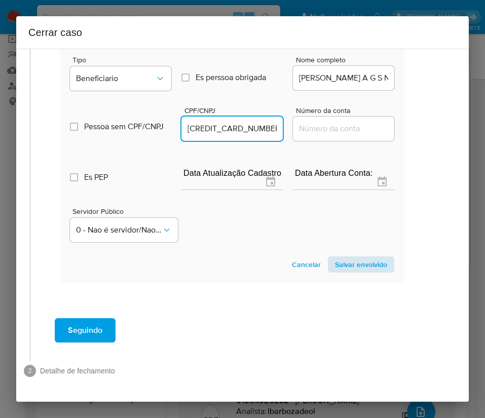
type input "59952778000143"
click at [359, 257] on span "Salvar envolvido" at bounding box center [361, 264] width 52 height 14
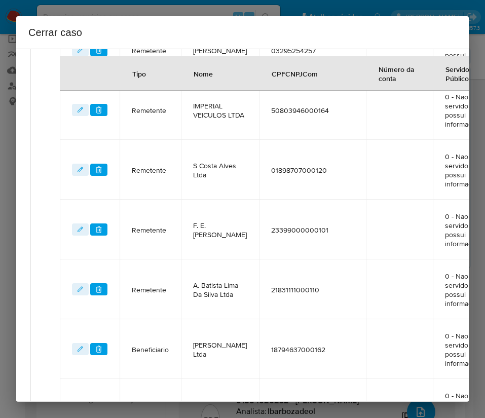
scroll to position [402, 17]
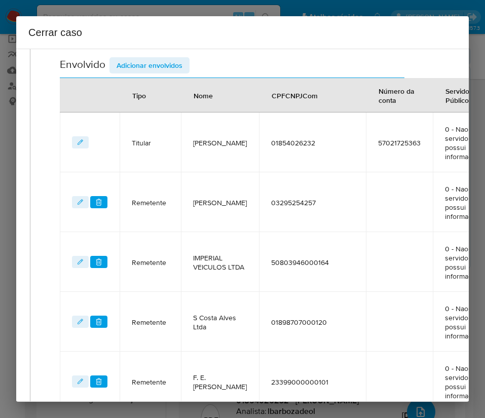
click at [180, 69] on span "Adicionar envolvidos" at bounding box center [150, 65] width 66 height 14
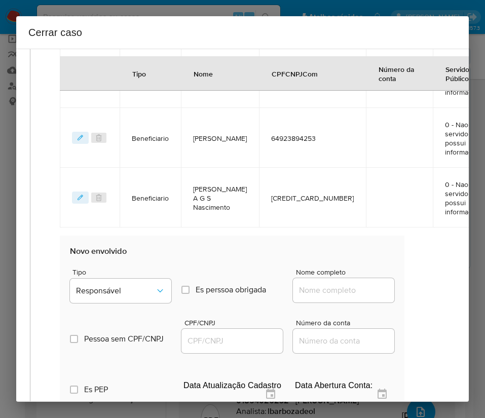
scroll to position [934, 17]
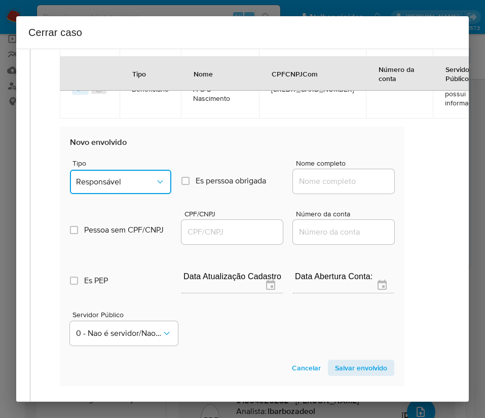
click at [118, 174] on button "Responsável" at bounding box center [120, 182] width 101 height 24
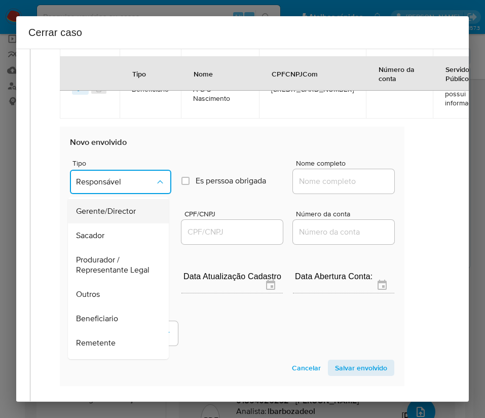
scroll to position [180, 0]
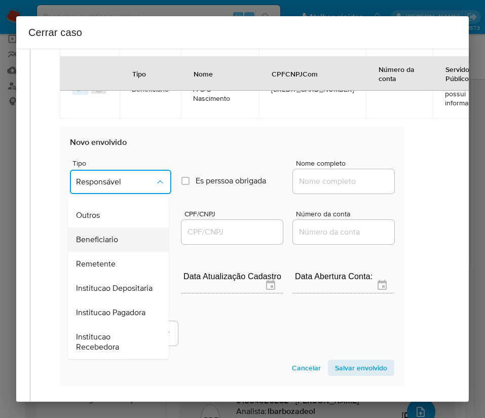
click at [107, 235] on span "Beneficiario" at bounding box center [97, 240] width 42 height 10
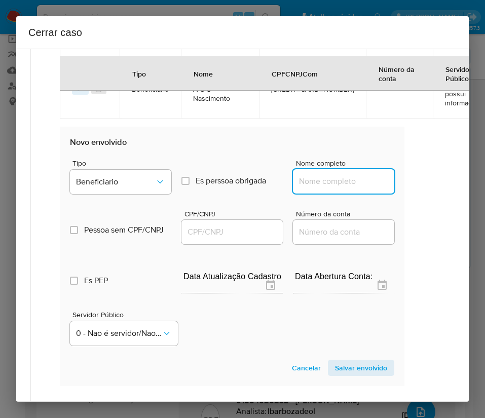
click at [310, 186] on input "Nome completo" at bounding box center [343, 181] width 101 height 13
paste input "Max Weber Miranda De Freitas, 50858351234"
drag, startPoint x: 321, startPoint y: 182, endPoint x: 391, endPoint y: 184, distance: 70.5
click at [391, 184] on section "Novo envolvido Tipo Beneficiario Es perssoa obrigada Is PObrigada Nome completo…" at bounding box center [232, 256] width 345 height 259
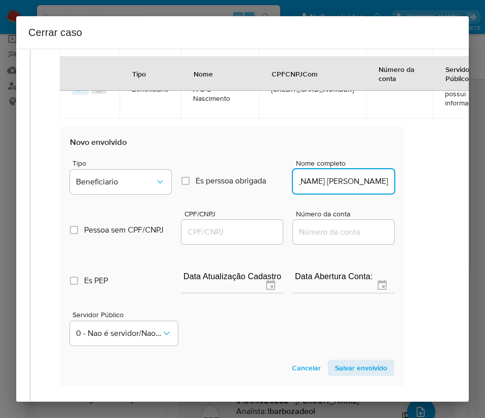
scroll to position [0, 22]
type input "Max Weber Miranda De Freitas"
click at [219, 239] on div at bounding box center [231, 232] width 101 height 24
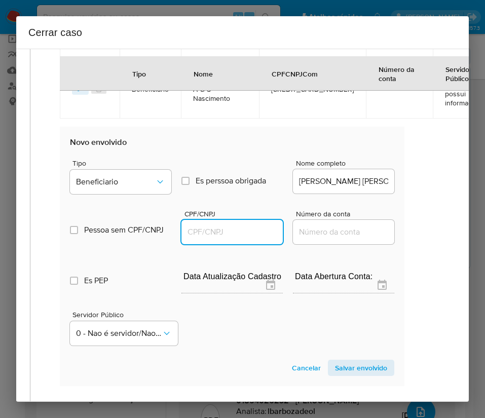
click at [239, 233] on input "CPF/CNPJ" at bounding box center [231, 231] width 101 height 13
paste input "50858351234"
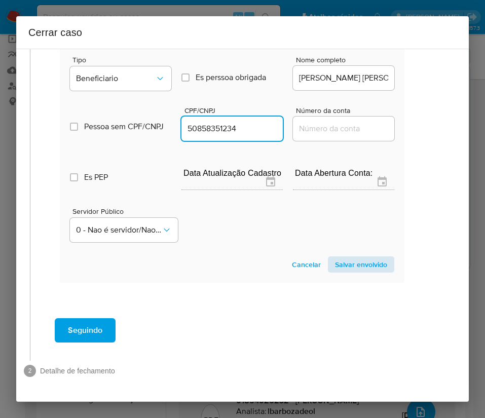
type input "50858351234"
click at [335, 257] on span "Salvar envolvido" at bounding box center [361, 264] width 52 height 14
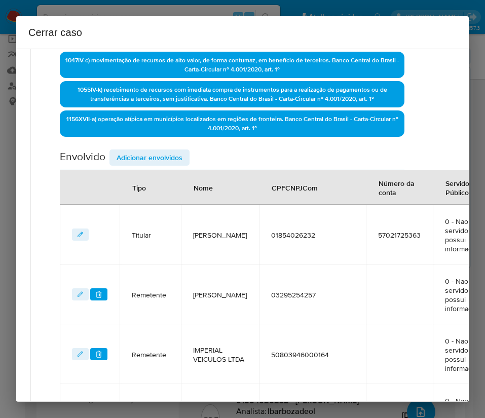
click at [159, 161] on span "Adicionar envolvidos" at bounding box center [150, 157] width 66 height 14
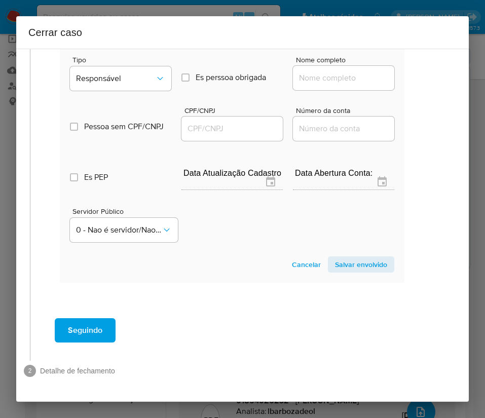
scroll to position [1109, 17]
click at [146, 73] on span "Responsável" at bounding box center [115, 78] width 79 height 10
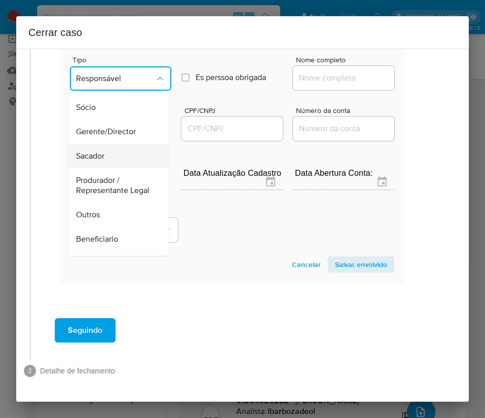
scroll to position [152, 0]
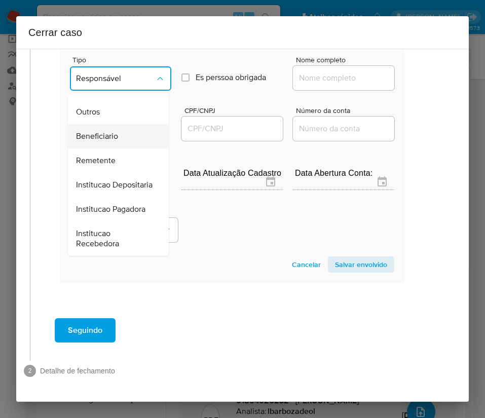
click at [120, 130] on div "Beneficiario" at bounding box center [115, 136] width 79 height 24
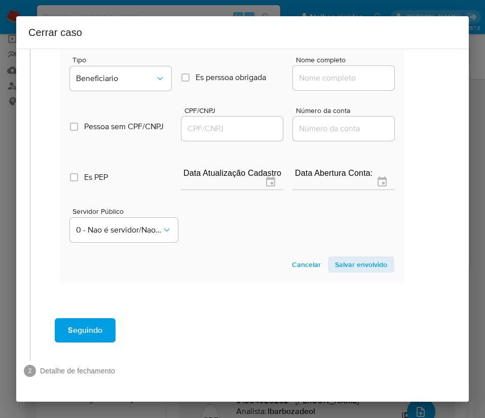
click at [304, 71] on input "Nome completo" at bounding box center [343, 77] width 101 height 13
paste input "Marcos Jose Silva De Abreu Filho, 02982938200"
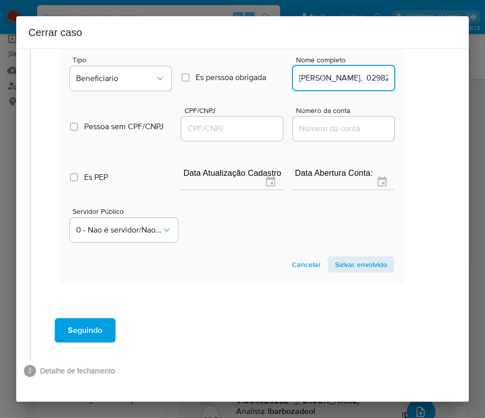
scroll to position [0, 91]
drag, startPoint x: 318, startPoint y: 68, endPoint x: 419, endPoint y: 68, distance: 100.8
type input "Marcos Jose Silva De Abreu Filho"
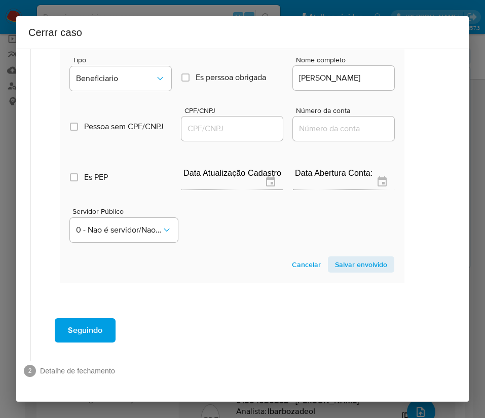
click at [228, 126] on div at bounding box center [231, 129] width 101 height 24
drag, startPoint x: 232, startPoint y: 121, endPoint x: 238, endPoint y: 120, distance: 6.7
click at [232, 122] on input "CPF/CNPJ" at bounding box center [231, 128] width 101 height 13
paste input "02982938200"
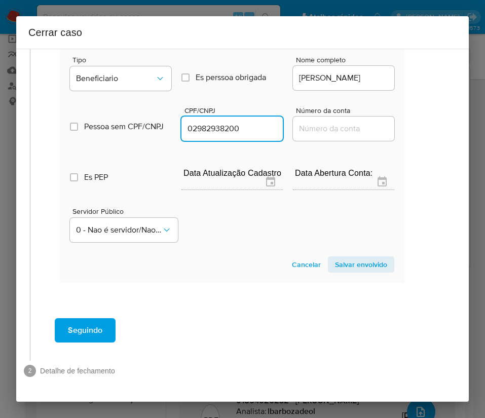
type input "2982938200"
click at [353, 257] on span "Salvar envolvido" at bounding box center [361, 264] width 52 height 14
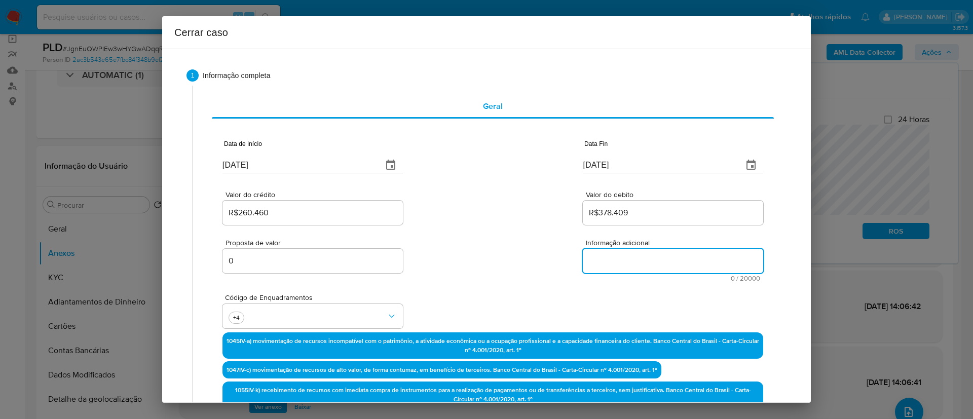
click at [612, 261] on textarea "Informação adicional" at bounding box center [673, 261] width 180 height 24
paste textarea "Informações do Cliente Andre da Silva Paim, CPF 01854026232, 31 anos, residente…"
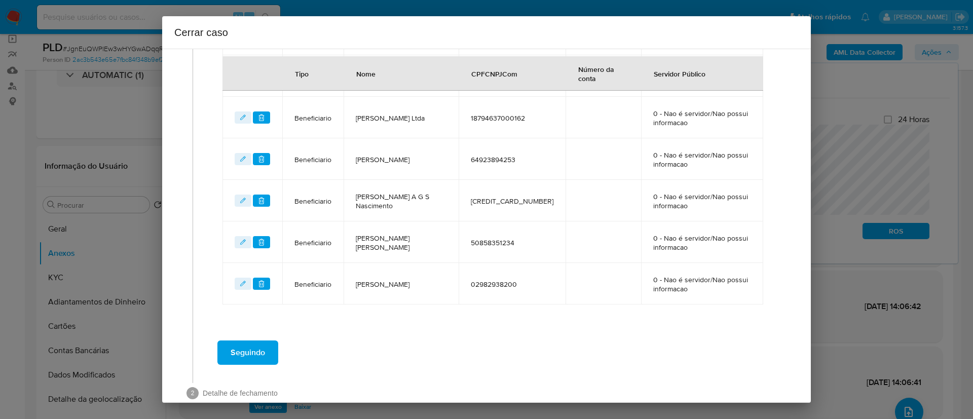
scroll to position [717, 0]
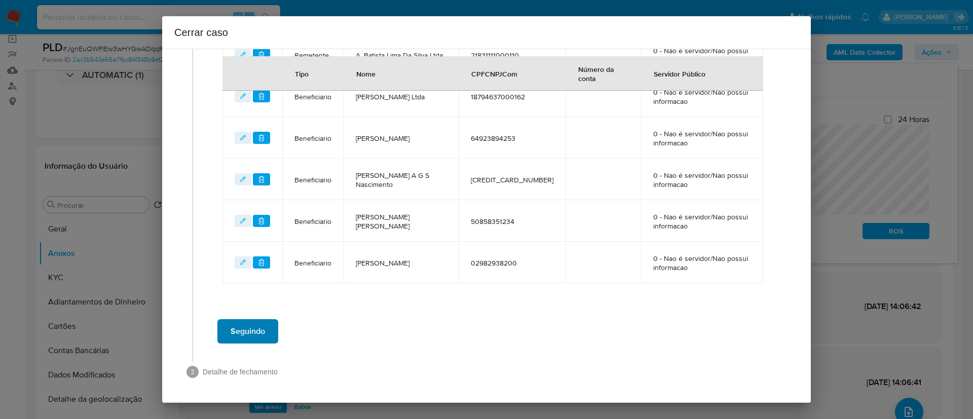
type textarea "Informações do Cliente Andre da Silva Paim, CPF 01854026232, 31 anos, residente…"
click at [265, 328] on span "Seguindo" at bounding box center [248, 331] width 34 height 22
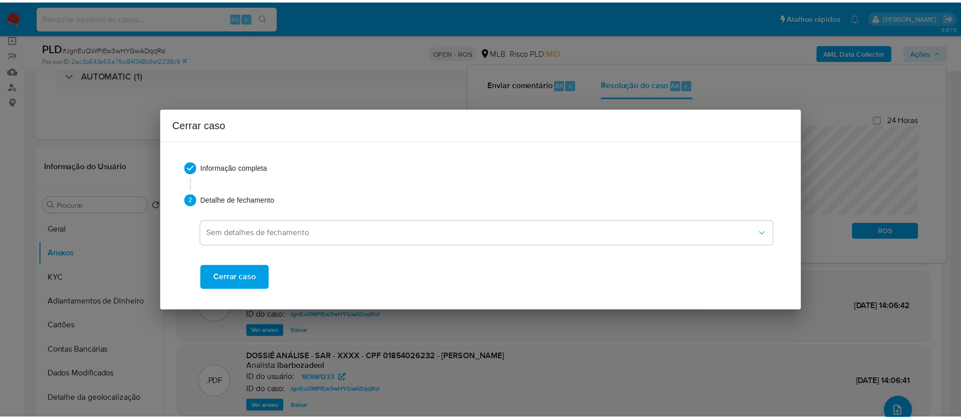
scroll to position [1340, 0]
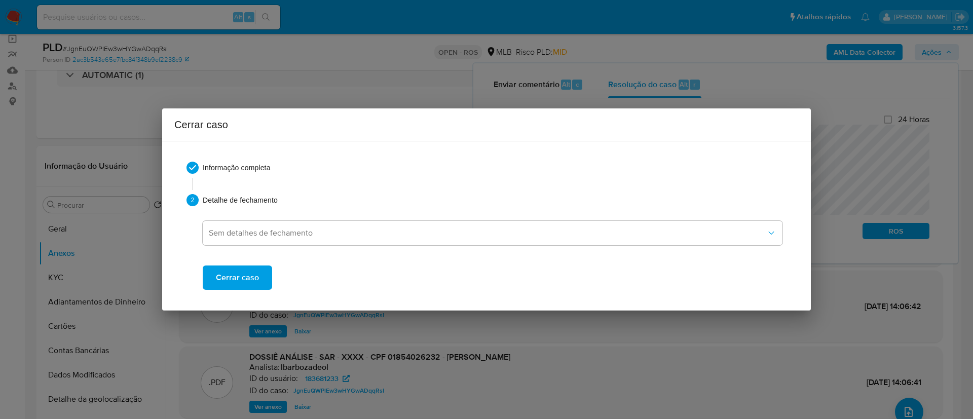
click at [258, 271] on button "Cerrar caso" at bounding box center [237, 278] width 69 height 24
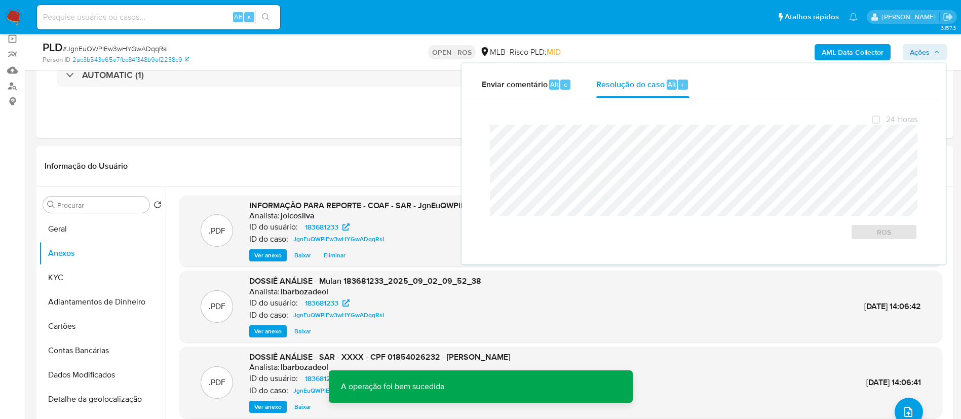
click at [159, 47] on span "# JgnEuQWPlEw3wHYGwADqqRsI" at bounding box center [115, 49] width 105 height 10
copy span "JgnEuQWPlEw3wHYGwADqqRsI"
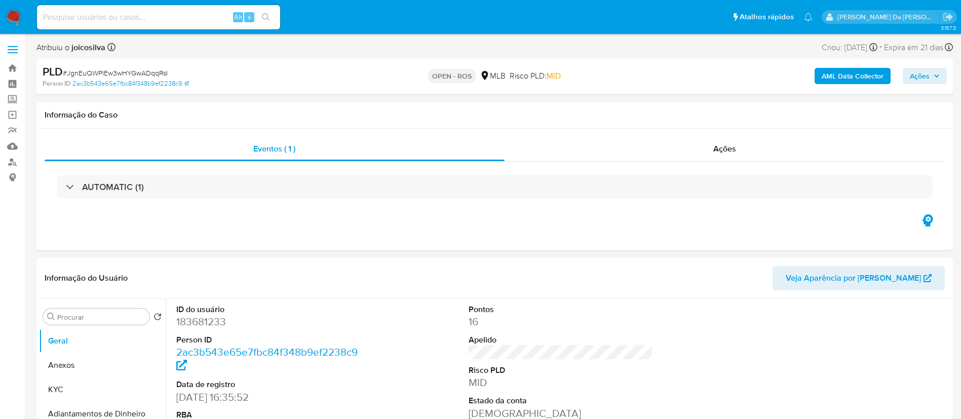
select select "10"
click at [17, 18] on img at bounding box center [13, 17] width 17 height 17
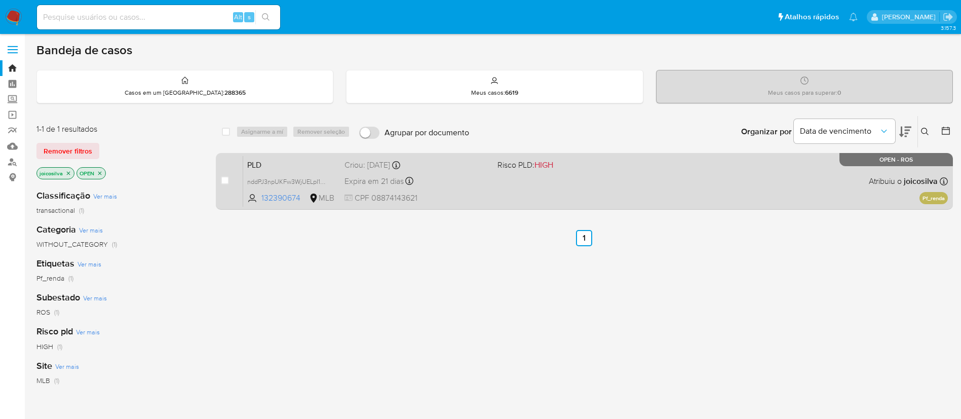
click at [613, 191] on div "PLD nddPJ3npUKFw3WjUELpI1A8i 132390674 MLB Risco PLD: HIGH Criou: [DATE] Criou:…" at bounding box center [595, 181] width 705 height 51
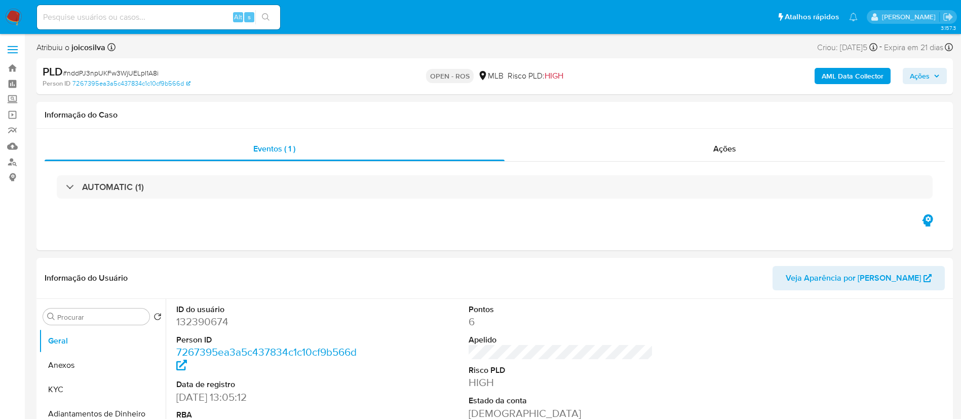
click at [147, 69] on span "# nddPJ3npUKFw3WjUELpI1A8i" at bounding box center [111, 73] width 96 height 10
select select "10"
copy span "nddPJ3npUKFw3WjUELpI1A8i"
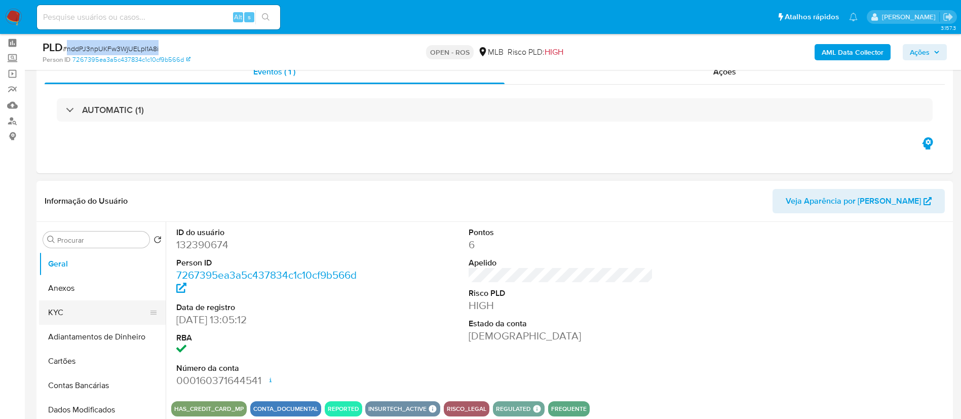
scroll to position [76, 0]
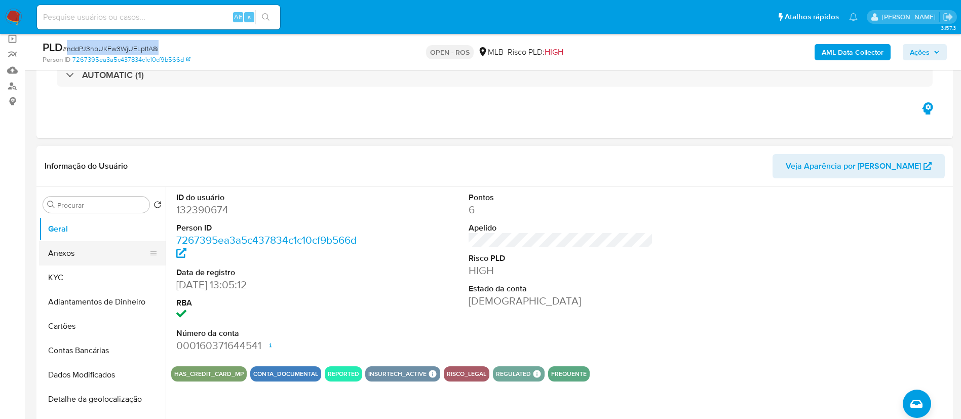
click at [73, 247] on button "Anexos" at bounding box center [98, 253] width 119 height 24
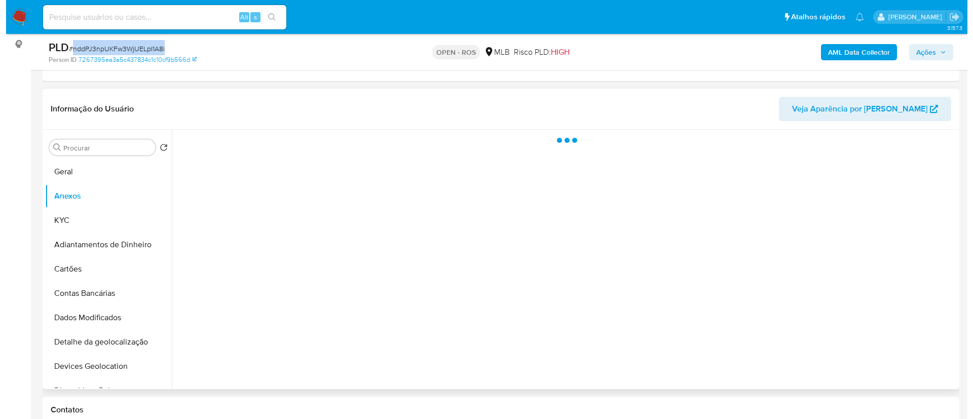
scroll to position [228, 0]
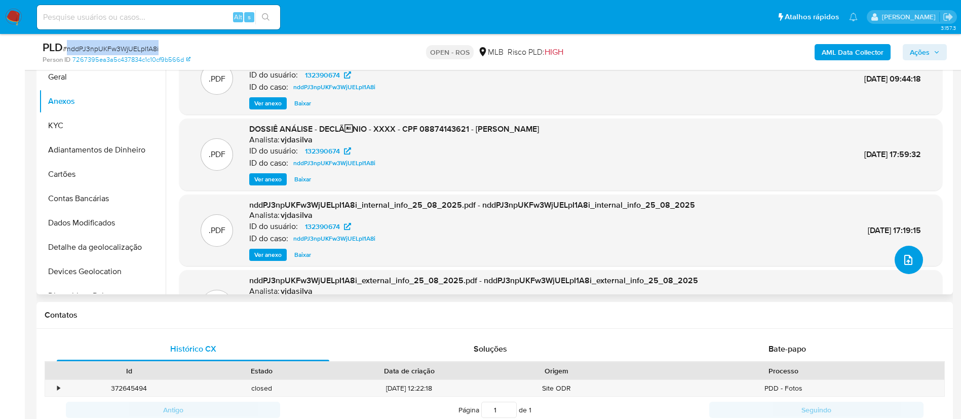
click at [908, 259] on icon "upload-file" at bounding box center [909, 260] width 8 height 10
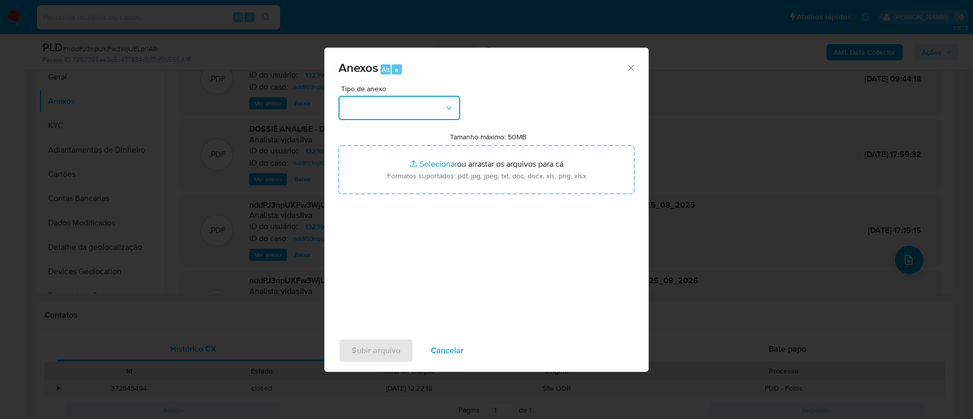
click at [445, 108] on icon "button" at bounding box center [449, 108] width 10 height 10
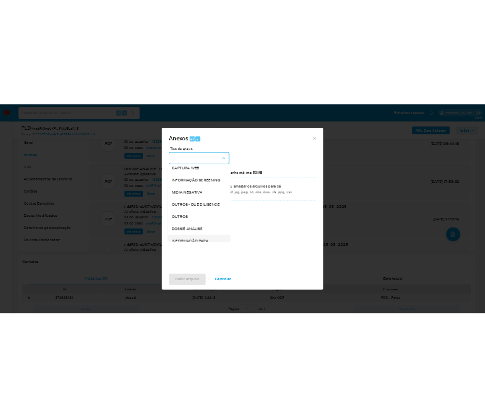
scroll to position [156, 0]
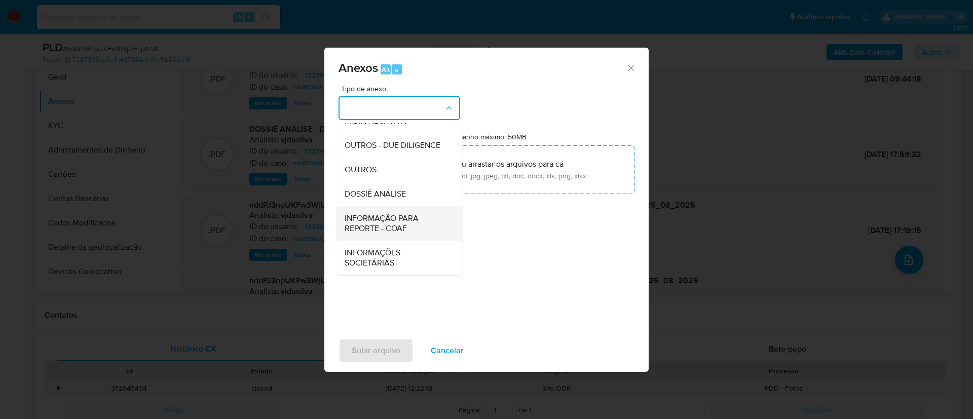
click at [413, 224] on span "INFORMAÇÃO PARA REPORTE - COAF" at bounding box center [396, 223] width 103 height 20
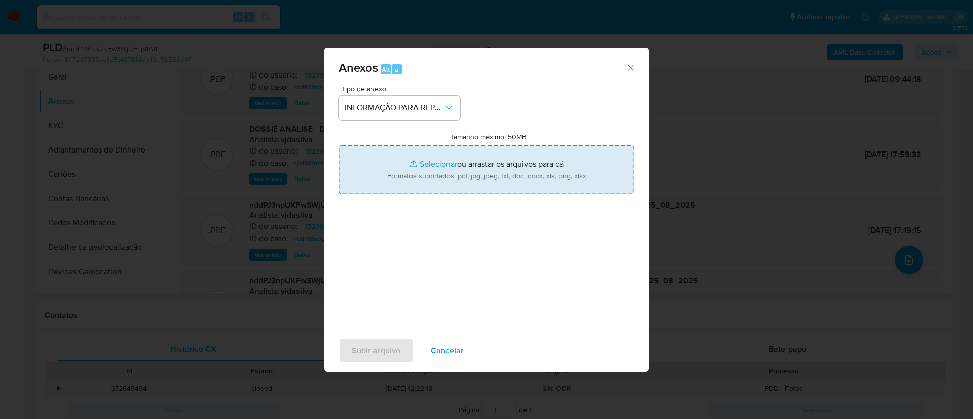
type input "C:\fakepath\SAR - nddPJ3npUKFw3WjUELpI1A8i - CPF 08874143621 - MURILO MARQUES D…"
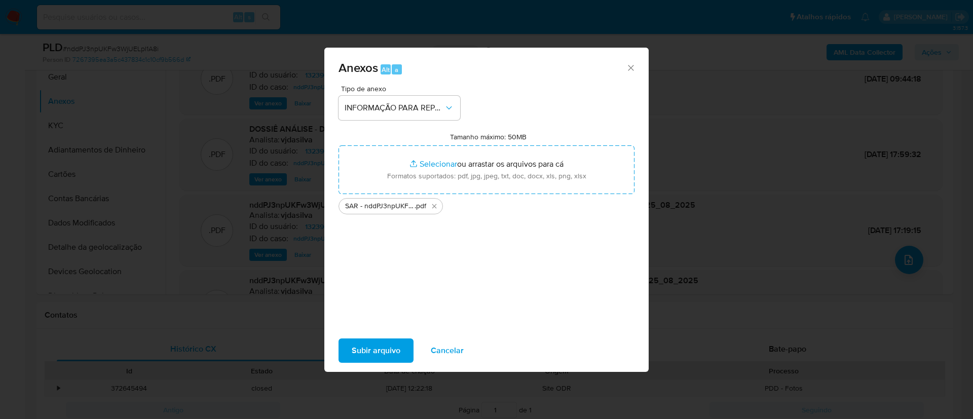
click at [390, 356] on span "Subir arquivo" at bounding box center [376, 351] width 49 height 22
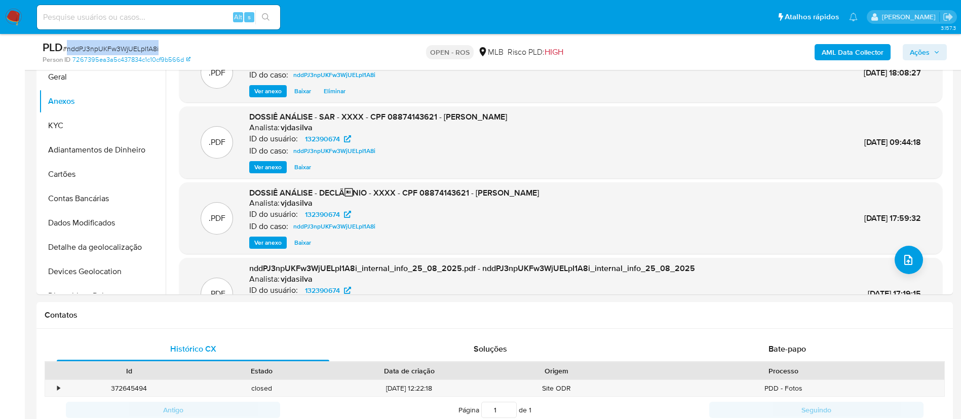
click at [930, 54] on span "Ações" at bounding box center [925, 52] width 30 height 14
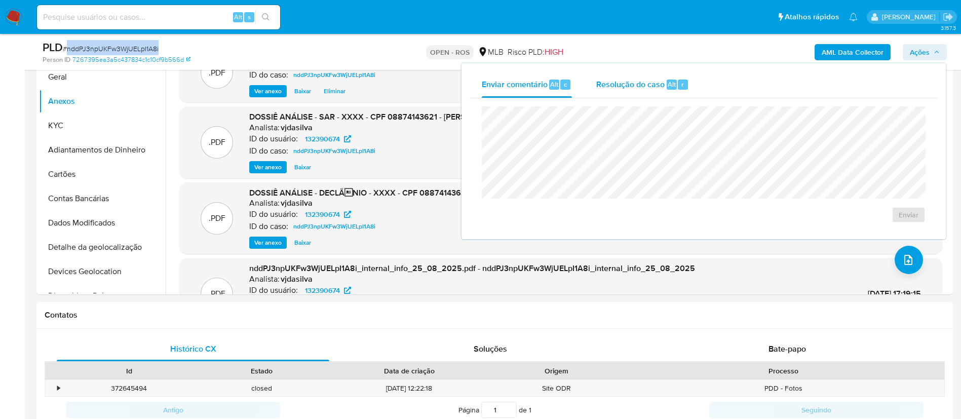
click at [641, 88] on span "Resolução do caso" at bounding box center [630, 84] width 68 height 12
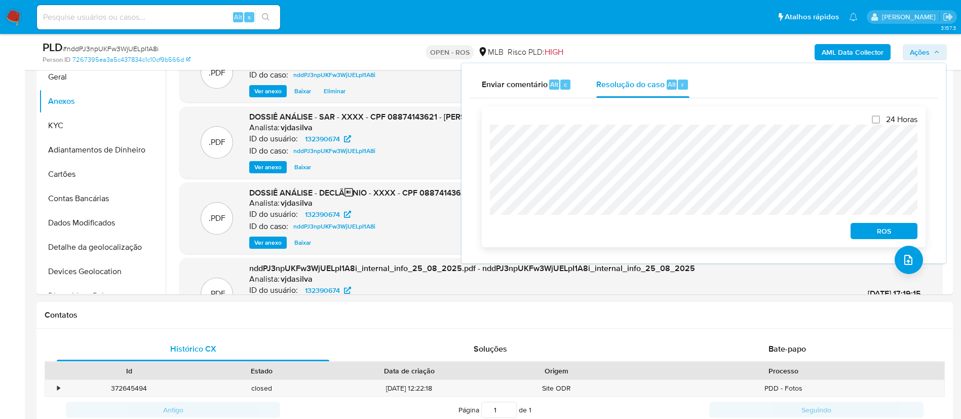
click at [489, 143] on div "24 Horas ROS" at bounding box center [704, 176] width 444 height 141
click at [859, 236] on span "ROS" at bounding box center [884, 231] width 53 height 14
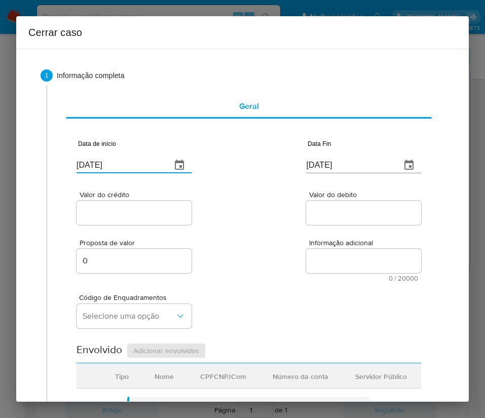
click at [128, 168] on input "04/09/2025" at bounding box center [120, 165] width 87 height 16
paste input "1/07"
type input "01/07/2025"
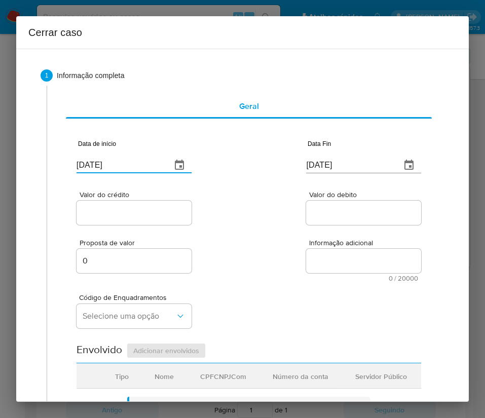
click at [243, 203] on div "Valor do crédito Valor do debito" at bounding box center [249, 203] width 345 height 48
click at [343, 157] on input "04/09/2025" at bounding box center [349, 165] width 87 height 16
click at [343, 162] on input "04/09/2025" at bounding box center [349, 165] width 87 height 16
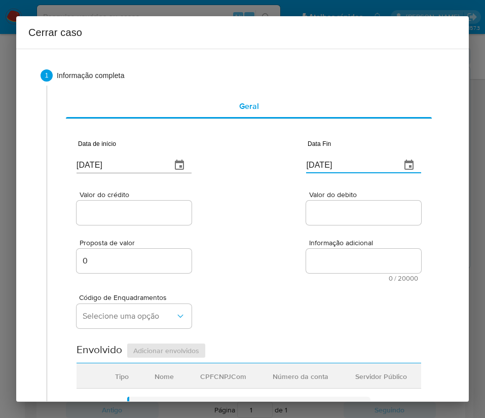
paste input "22/08"
type input "22/08/2025"
click at [292, 236] on div "Proposta de valor 0 Informação adicional 0 / 20000 20000 caracteres restantes" at bounding box center [249, 254] width 345 height 55
click at [137, 218] on input "Valor do crédito" at bounding box center [134, 212] width 115 height 13
drag, startPoint x: 126, startPoint y: 220, endPoint x: 138, endPoint y: 216, distance: 13.5
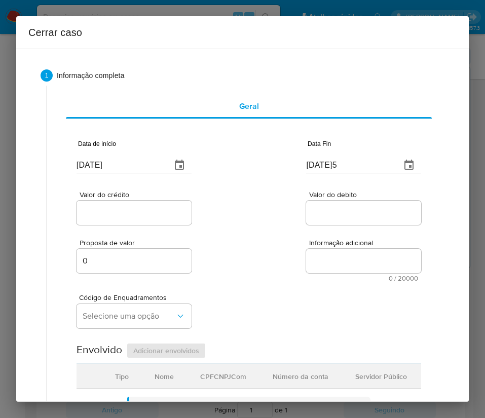
click at [126, 220] on div at bounding box center [134, 213] width 115 height 24
click at [139, 213] on input "Valor do crédito" at bounding box center [134, 212] width 115 height 13
paste input "R$831.968"
type input "R$831.968"
click at [268, 212] on div "Valor do crédito R$831.968 Valor do debito" at bounding box center [249, 203] width 345 height 48
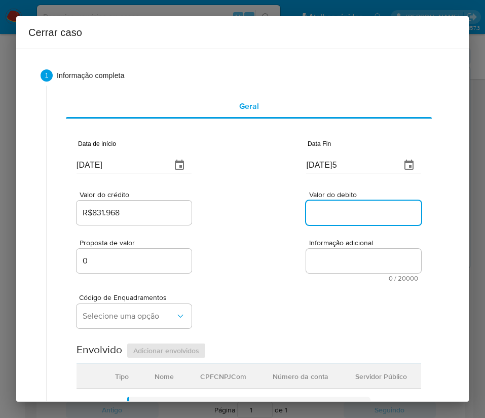
drag, startPoint x: 316, startPoint y: 210, endPoint x: 319, endPoint y: 214, distance: 5.4
click at [316, 210] on input "Valor do debito" at bounding box center [363, 212] width 115 height 13
paste input "R$646.568"
type input "R$646.568"
click at [194, 294] on div "Código de Enquadramentos Selecione uma opção" at bounding box center [249, 307] width 345 height 51
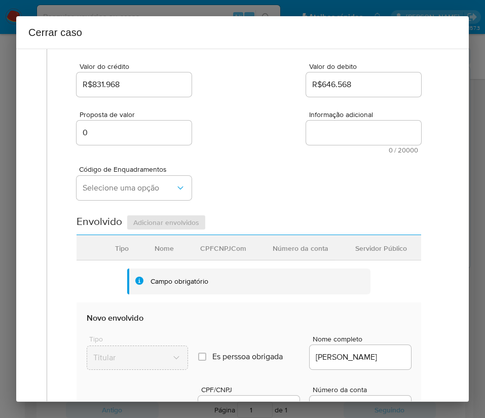
scroll to position [152, 0]
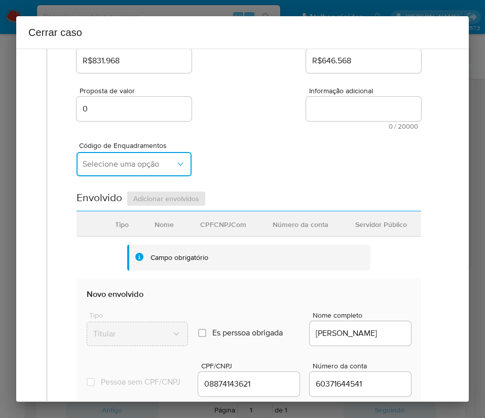
click at [141, 159] on span "Selecione uma opção" at bounding box center [129, 164] width 93 height 10
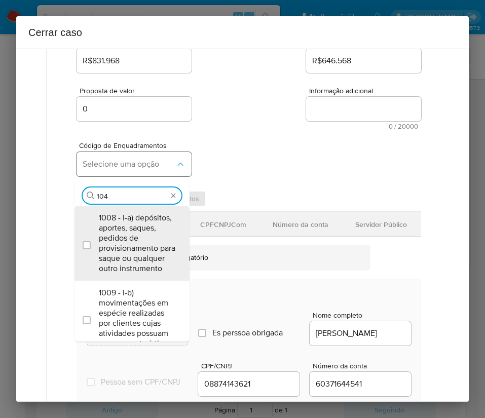
type input "1045"
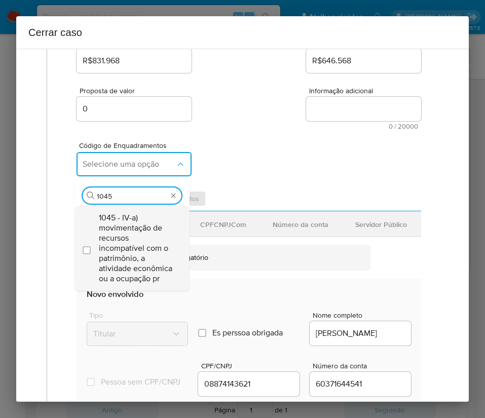
click at [129, 226] on span "1045 - IV-a) movimentação de recursos incompatível com o patrimônio, a atividad…" at bounding box center [137, 248] width 77 height 71
checkbox input "true"
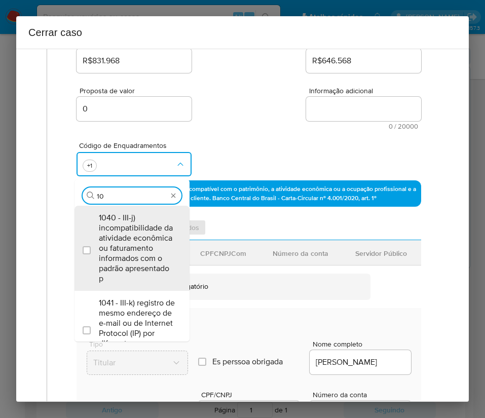
scroll to position [0, 0]
type input "1074"
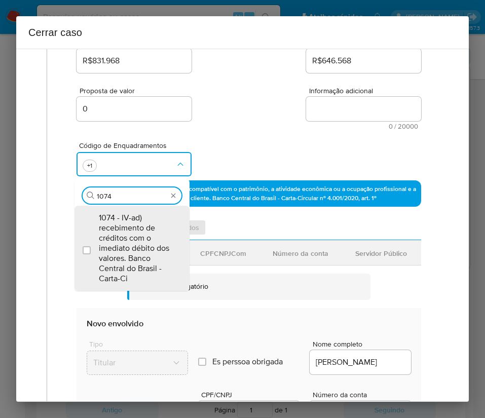
click at [129, 225] on span "1074 - IV-ad) recebimento de créditos com o imediato débito dos valores. Banco …" at bounding box center [137, 248] width 77 height 71
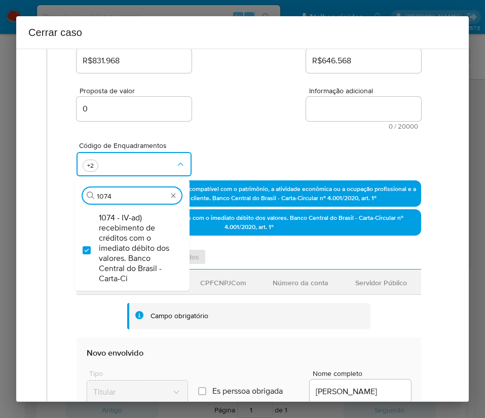
checkbox input "true"
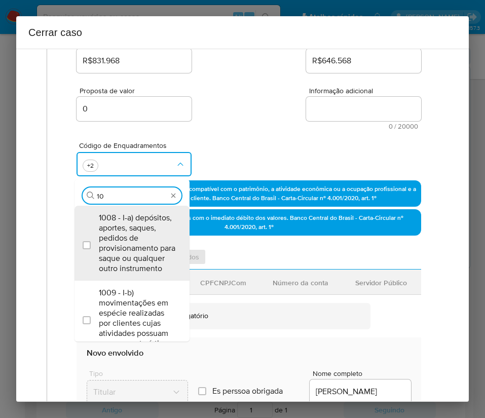
type input "1"
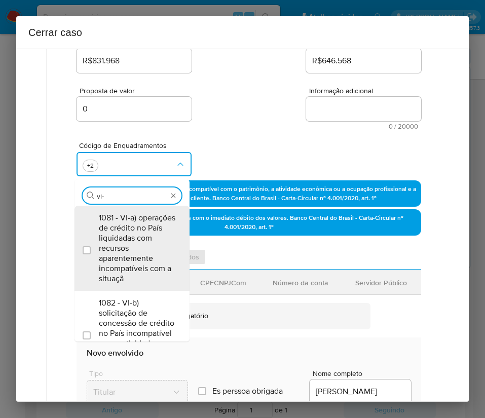
type input "vi-d"
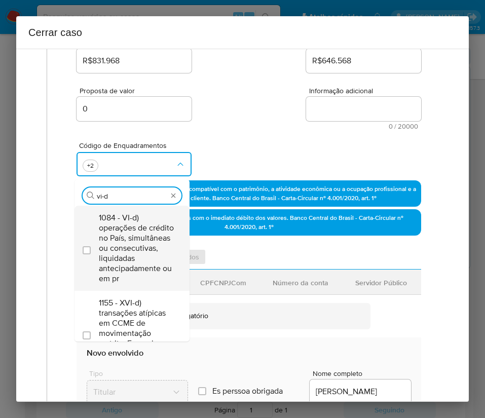
click at [140, 239] on span "1084 - VI-d) operações de crédito no País, simultâneas ou consecutivas, liquida…" at bounding box center [137, 248] width 77 height 71
checkbox input "true"
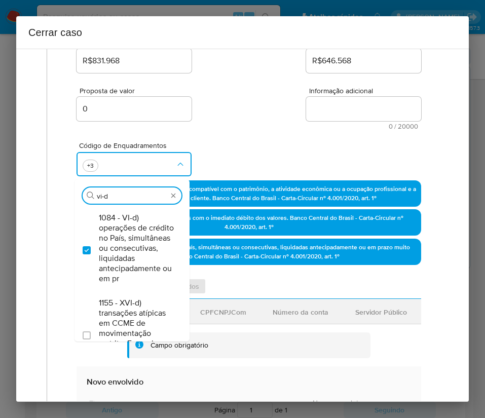
click at [259, 132] on div "Código de Enquadramentos Procurar vi-d 1084 - VI-d) operações de crédito no Paí…" at bounding box center [249, 155] width 345 height 51
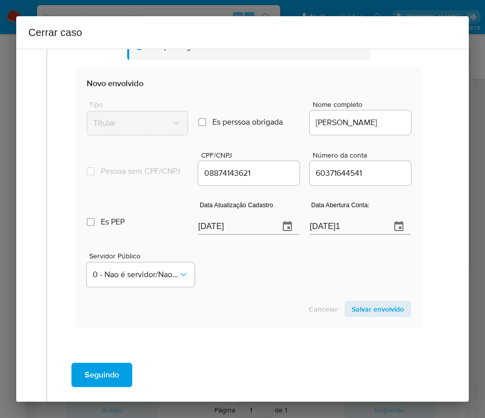
scroll to position [456, 0]
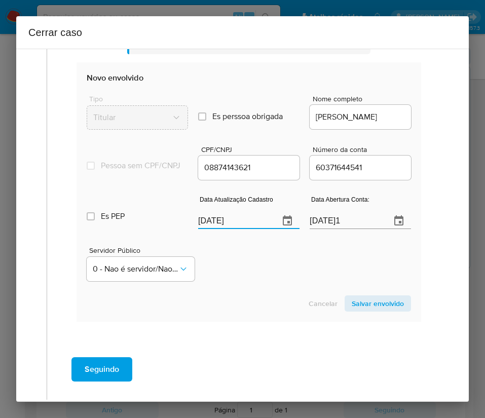
click at [235, 229] on input "04/09/2025" at bounding box center [234, 221] width 73 height 16
paste input "25/05"
type input "25/05/2025"
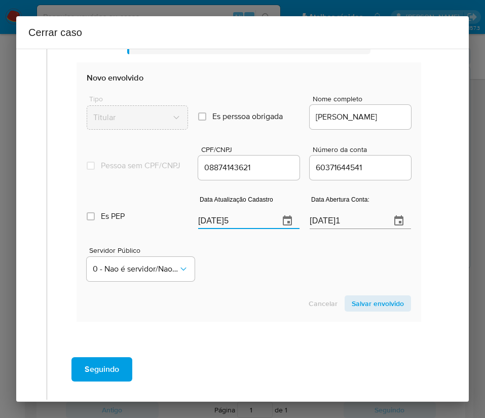
click at [242, 280] on div "Servidor Público 0 - Nao é servidor/Nao possui informacao" at bounding box center [249, 260] width 324 height 51
click at [332, 229] on input "07/12/2021" at bounding box center [346, 221] width 73 height 16
click at [288, 266] on div "Servidor Público 0 - Nao é servidor/Nao possui informacao" at bounding box center [249, 260] width 324 height 51
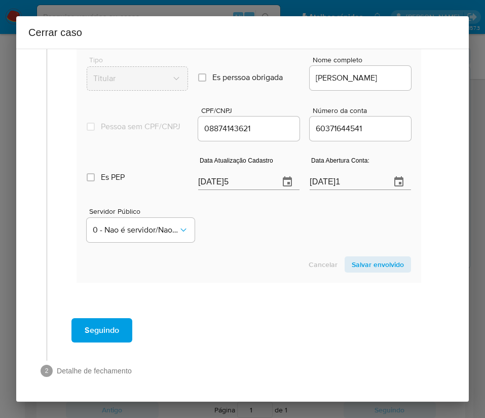
click at [364, 262] on span "Salvar envolvido" at bounding box center [378, 264] width 52 height 14
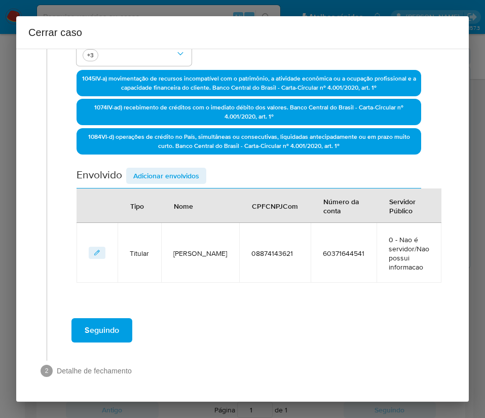
click at [186, 175] on span "Adicionar envolvidos" at bounding box center [166, 176] width 66 height 14
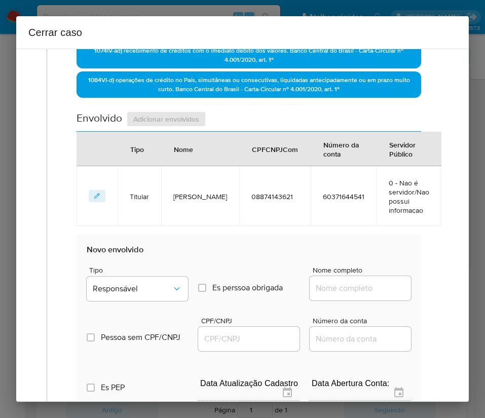
scroll to position [491, 0]
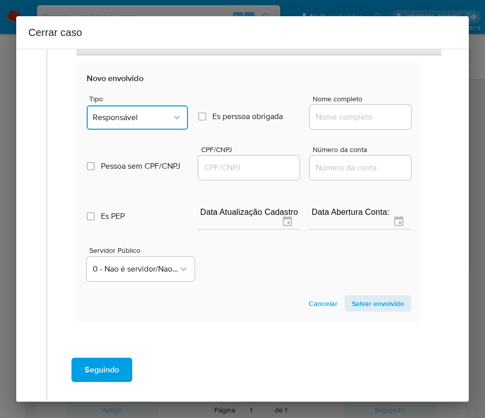
click at [154, 121] on span "Responsável" at bounding box center [132, 117] width 79 height 10
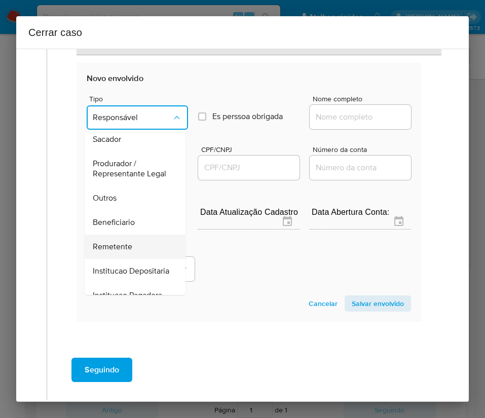
scroll to position [180, 0]
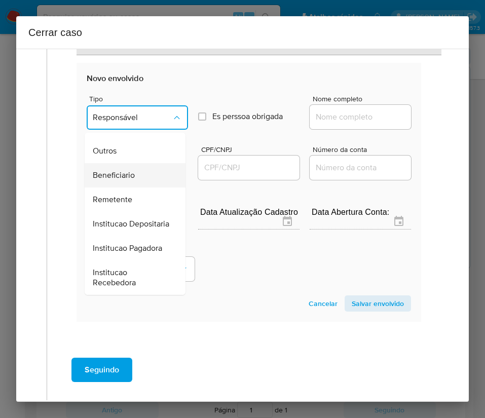
click at [130, 170] on span "Beneficiario" at bounding box center [114, 175] width 42 height 10
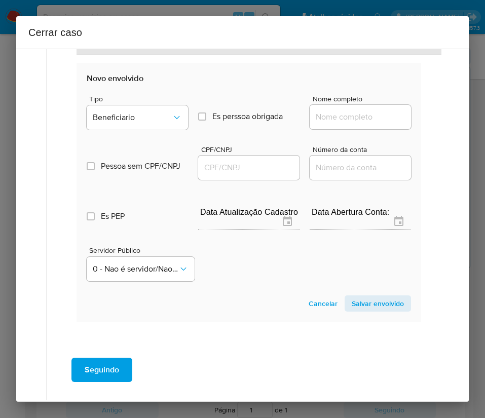
click at [358, 115] on input "Nome completo" at bounding box center [360, 116] width 101 height 13
paste input "Construtora Dias Ferreira Ltda, 45338177000130"
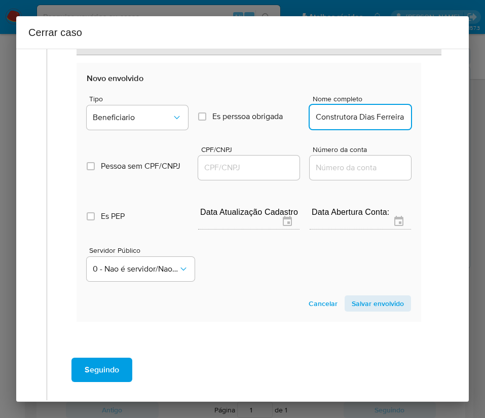
scroll to position [0, 87]
drag, startPoint x: 326, startPoint y: 121, endPoint x: 430, endPoint y: 121, distance: 103.9
type input "Construtora Dias Ferreira Ltda"
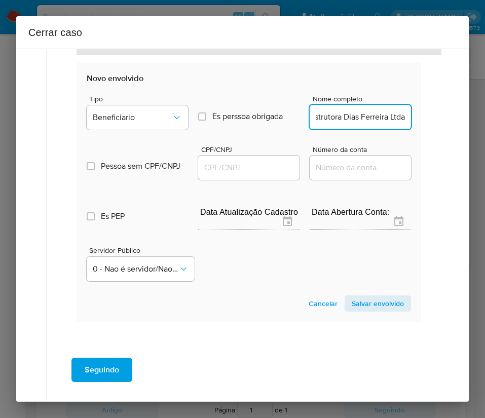
scroll to position [0, 0]
click at [230, 161] on input "CPF/CNPJ" at bounding box center [248, 167] width 101 height 13
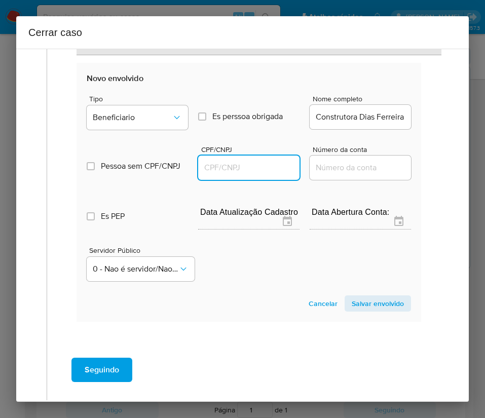
paste input "45338177000130"
type input "45338177000130"
click at [372, 296] on span "Salvar envolvido" at bounding box center [378, 303] width 52 height 14
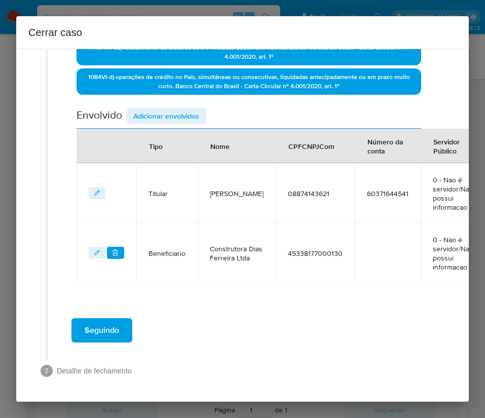
click at [183, 109] on span "Adicionar envolvidos" at bounding box center [166, 116] width 66 height 14
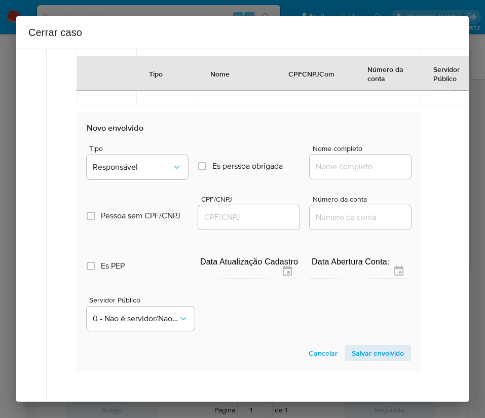
scroll to position [601, 0]
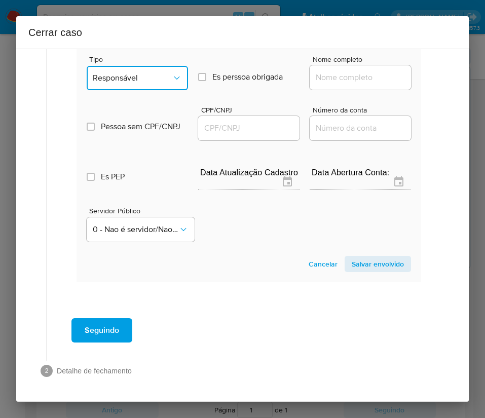
click at [160, 73] on button "Responsável" at bounding box center [137, 78] width 101 height 24
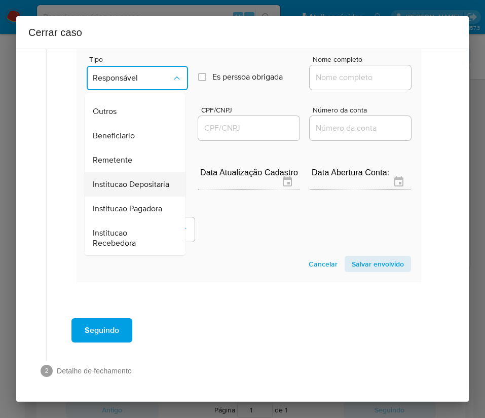
scroll to position [28, 0]
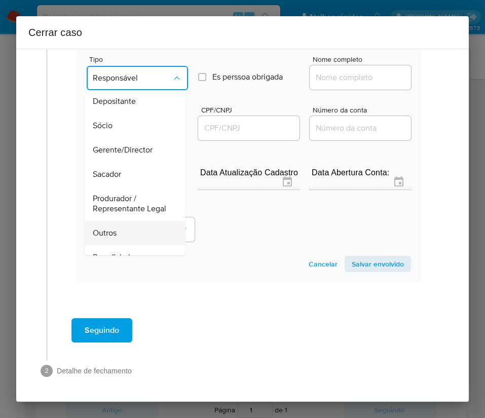
click at [116, 237] on span "Outros" at bounding box center [105, 233] width 24 height 10
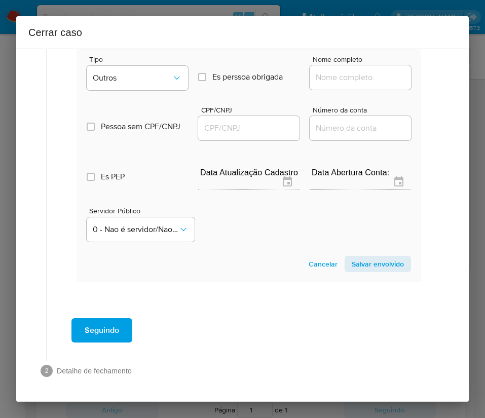
click at [323, 65] on div at bounding box center [360, 77] width 101 height 24
click at [337, 71] on input "Nome completo" at bounding box center [360, 77] width 101 height 13
paste input "Glp Construcoes Ltda, 29024468000106"
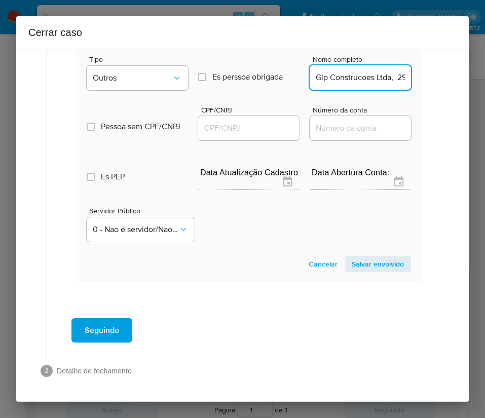
scroll to position [0, 61]
drag, startPoint x: 320, startPoint y: 69, endPoint x: 405, endPoint y: 70, distance: 84.6
click at [405, 70] on section "Novo envolvido Tipo Outros Es perssoa obrigada Is PObrigada Nome completo Glp C…" at bounding box center [249, 152] width 345 height 259
type input "Glp Construcoes Ltda"
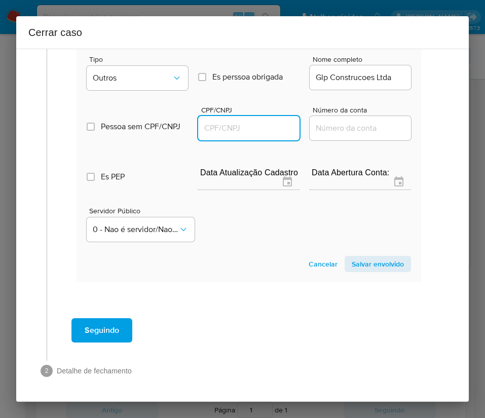
click at [245, 122] on input "CPF/CNPJ" at bounding box center [248, 128] width 101 height 13
paste input "29024468000106"
type input "29024468000106"
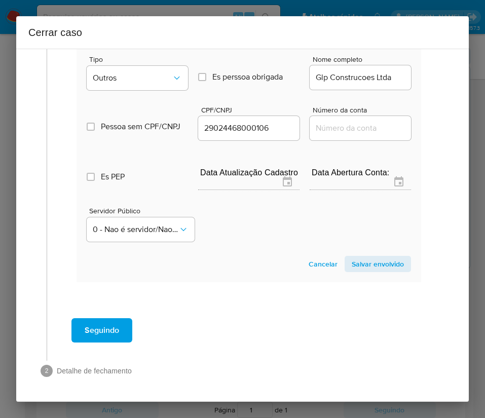
click at [365, 257] on span "Salvar envolvido" at bounding box center [378, 264] width 52 height 14
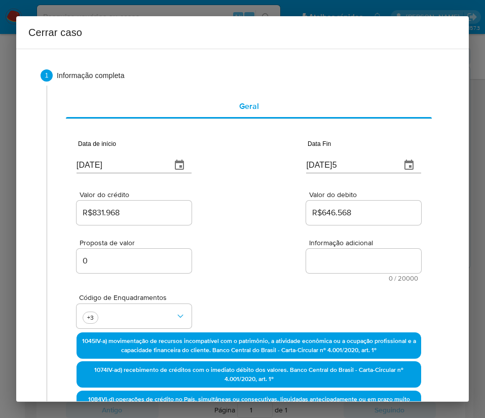
click at [319, 260] on textarea "Informação adicional" at bounding box center [363, 261] width 115 height 24
paste textarea "Informações do Cliente Murilo Marques Damaceno, CPF 08874143621, 36 anos, resid…"
type textarea "Informações do Cliente Murilo Marques Damaceno, CPF 08874143621, 36 anos, resid…"
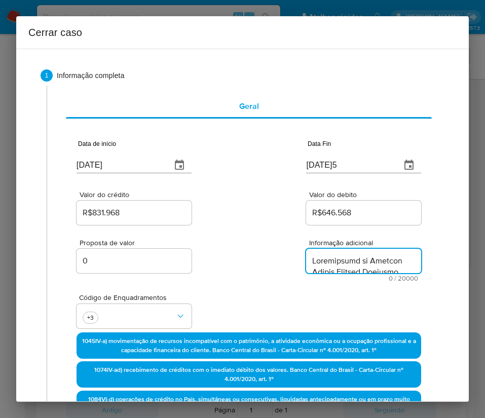
click at [245, 282] on div "Proposta de valor 0 Informação adicional 0 / 20000 20000 caracteres restantes" at bounding box center [249, 254] width 345 height 55
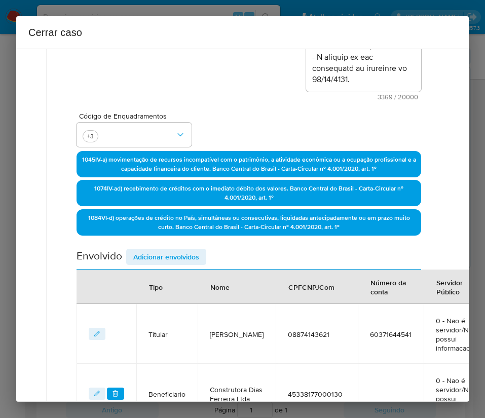
scroll to position [440, 0]
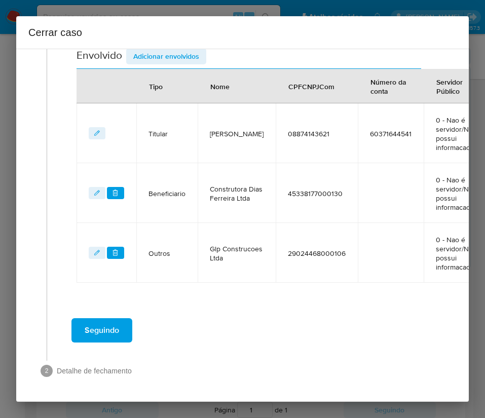
click at [113, 319] on span "Seguindo" at bounding box center [102, 330] width 34 height 22
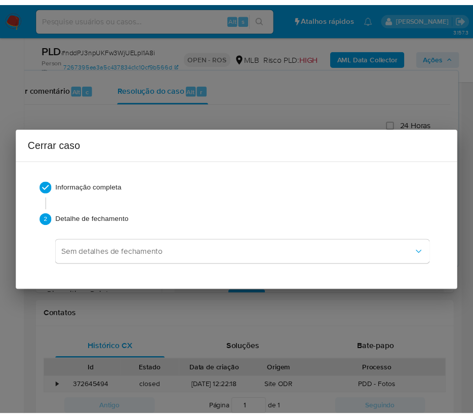
scroll to position [2127, 0]
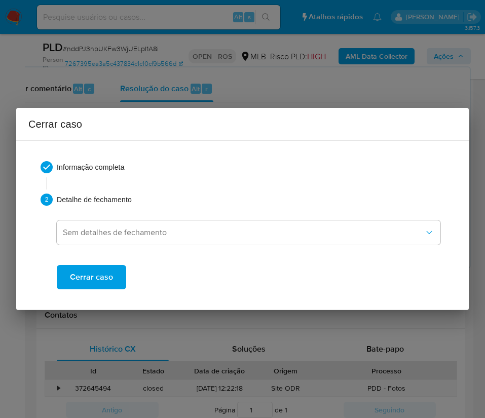
click at [90, 282] on span "Cerrar caso" at bounding box center [91, 277] width 43 height 22
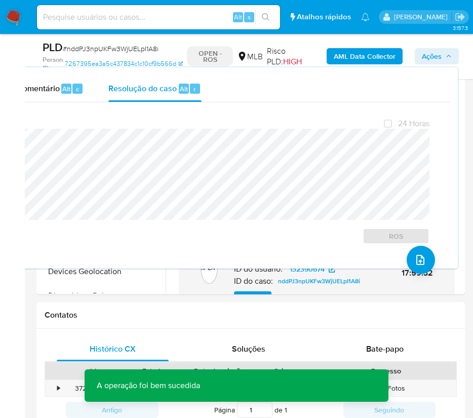
click at [103, 52] on span "# nddPJ3npUKFw3WjUELpI1A8i" at bounding box center [111, 49] width 96 height 10
copy span "nddPJ3npUKFw3WjUELpI1A8i"
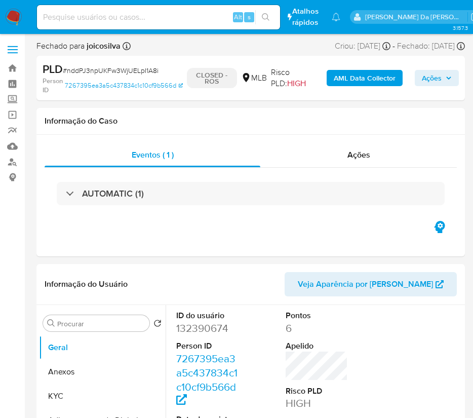
select select "10"
